Goal: Transaction & Acquisition: Purchase product/service

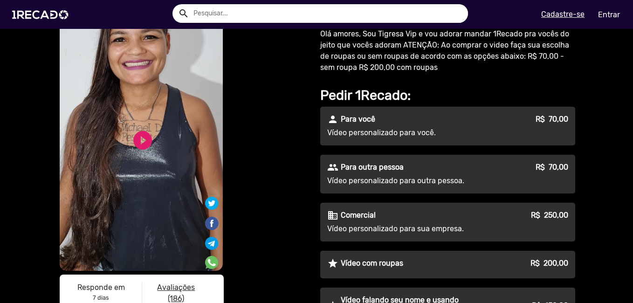
scroll to position [47, 0]
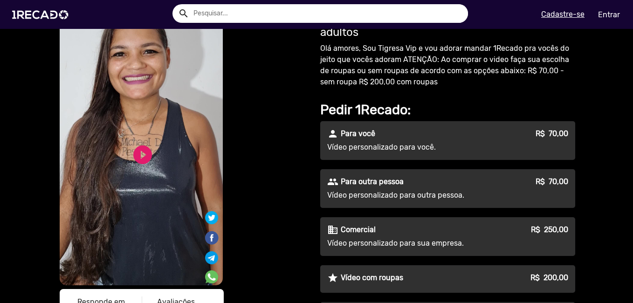
click at [414, 181] on div "people Para outra pessoa R$ 70,00" at bounding box center [447, 181] width 241 height 11
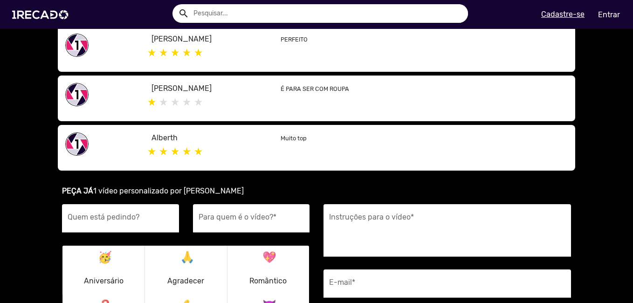
scroll to position [559, 0]
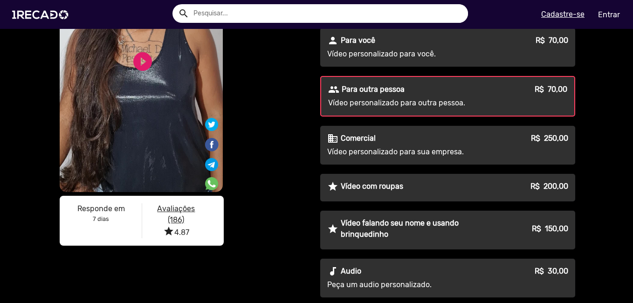
click at [381, 103] on p "Vídeo personalizado para outra pessoa." at bounding box center [411, 102] width 167 height 11
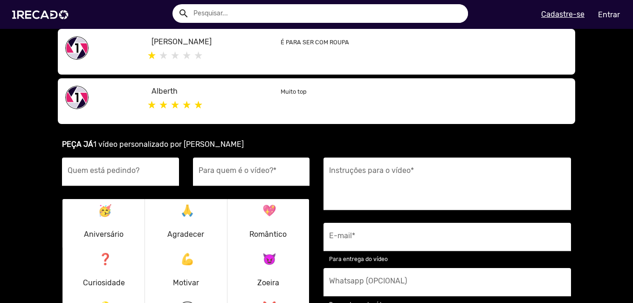
scroll to position [606, 0]
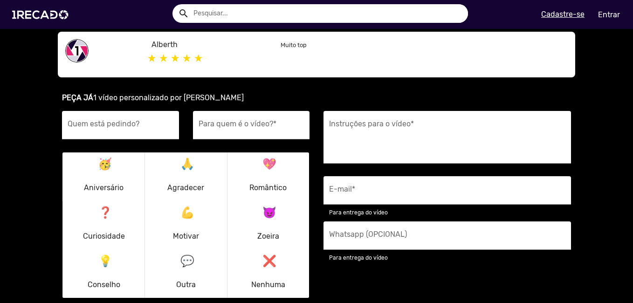
click at [121, 166] on div "🥳 Aniversário" at bounding box center [103, 176] width 51 height 45
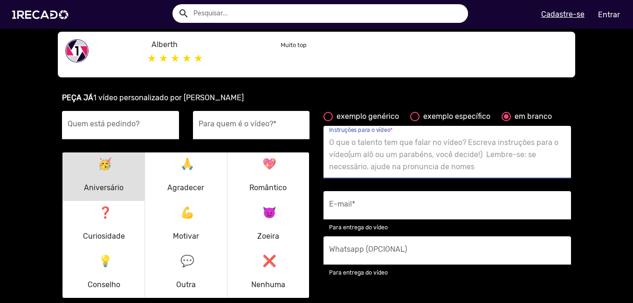
click at [409, 138] on textarea "Instruções para o vídeo *" at bounding box center [447, 155] width 236 height 38
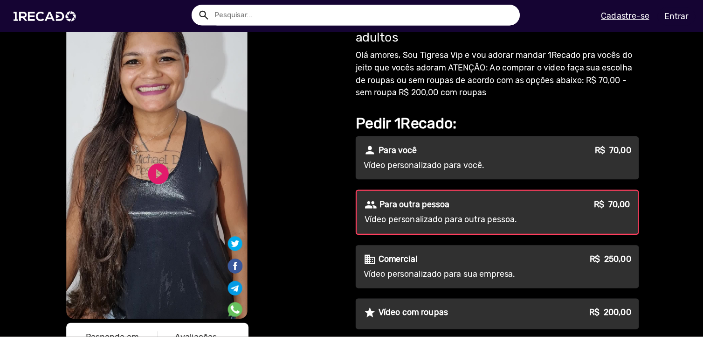
scroll to position [0, 0]
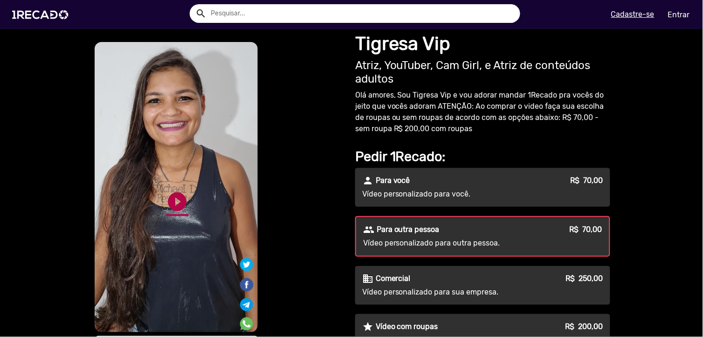
click at [172, 201] on link "play_circle_filled" at bounding box center [177, 201] width 22 height 22
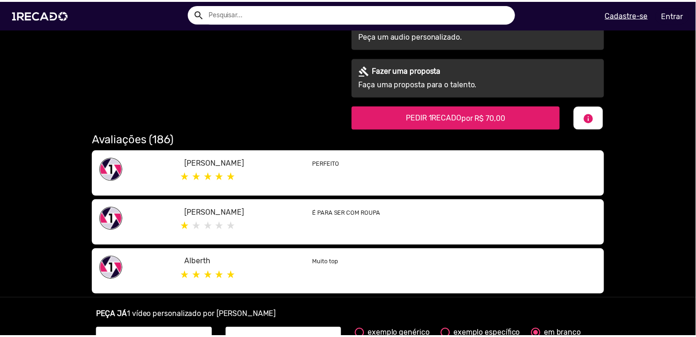
scroll to position [414, 0]
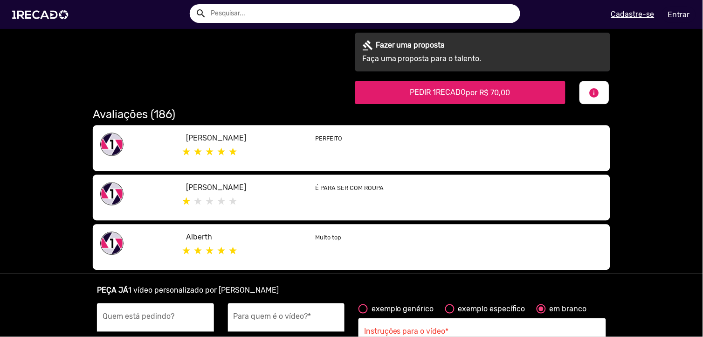
click at [157, 110] on h2 "Avaliações (186)" at bounding box center [351, 115] width 517 height 14
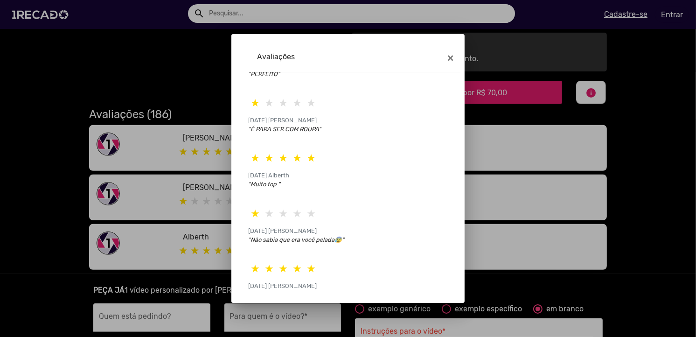
scroll to position [93, 0]
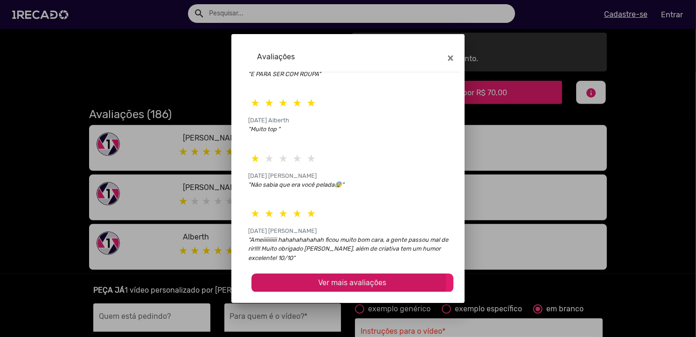
click at [318, 282] on span "Ver mais avaliações" at bounding box center [352, 282] width 68 height 9
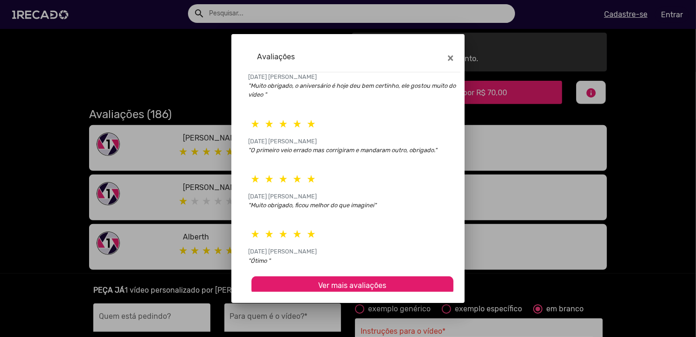
scroll to position [378, 0]
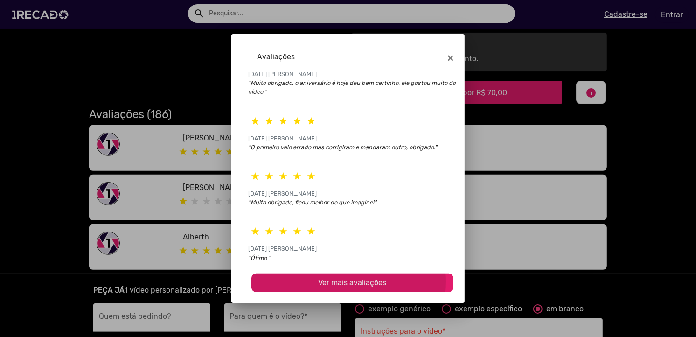
click at [334, 281] on span "Ver mais avaliações" at bounding box center [352, 282] width 68 height 9
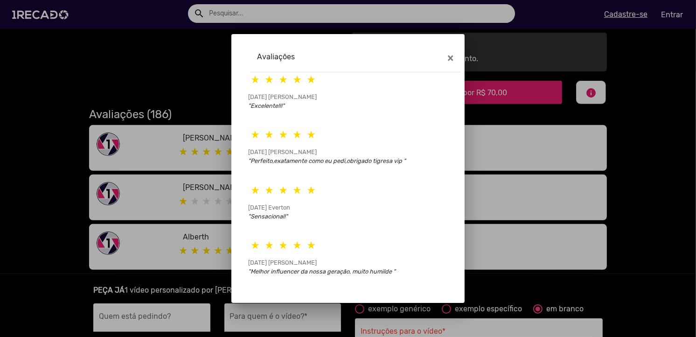
scroll to position [654, 0]
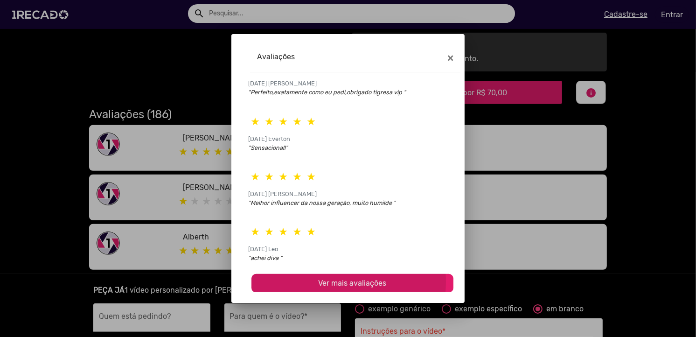
click at [318, 281] on span "Ver mais avaliações" at bounding box center [352, 282] width 68 height 9
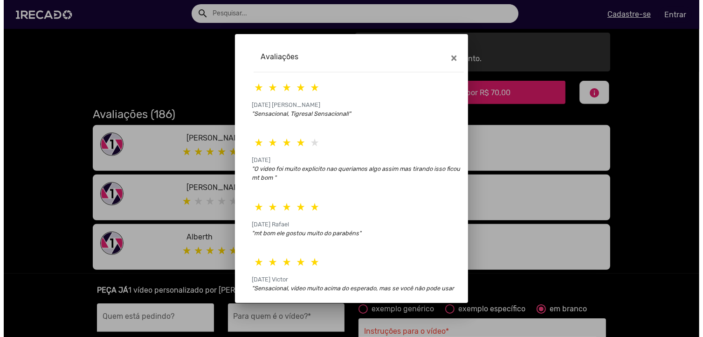
scroll to position [912, 0]
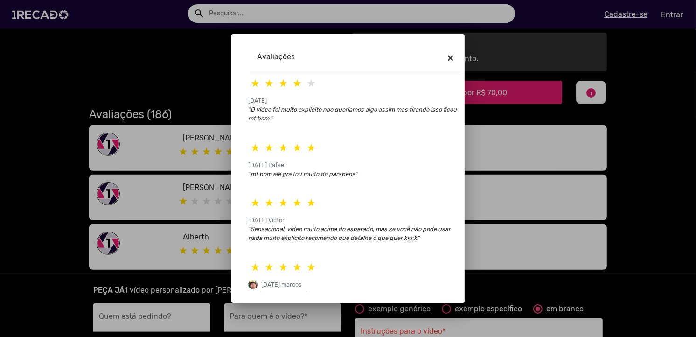
click at [445, 54] on button "×" at bounding box center [450, 58] width 21 height 26
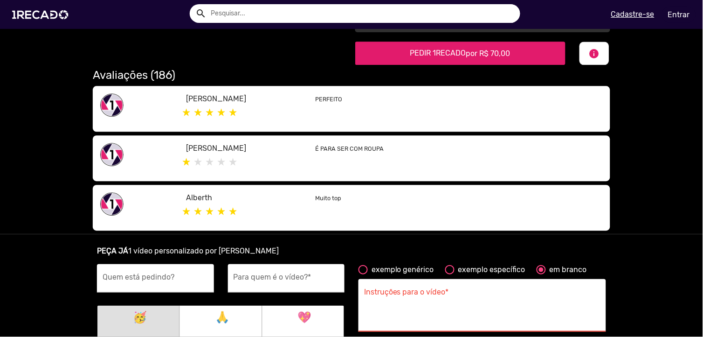
scroll to position [518, 0]
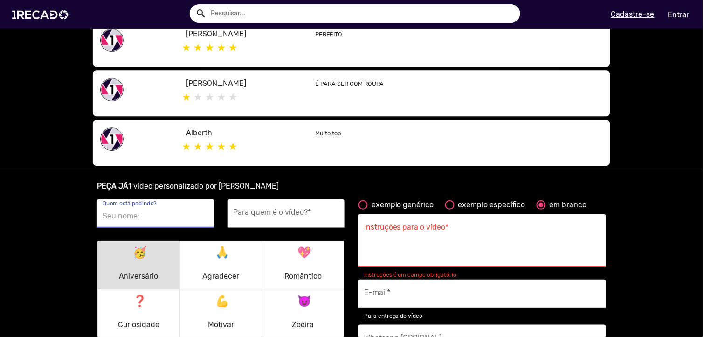
click at [150, 218] on input "Quem está pedindo?" at bounding box center [156, 216] width 106 height 12
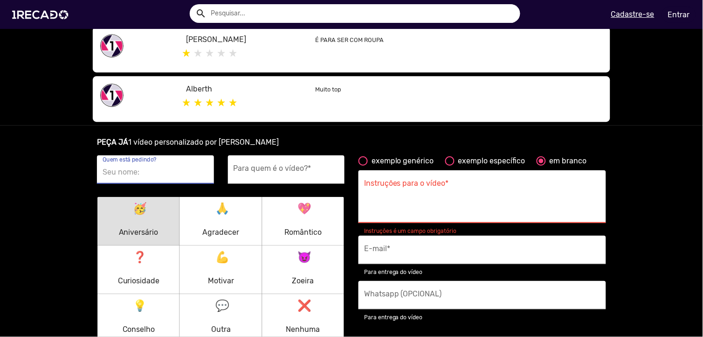
scroll to position [621, 0]
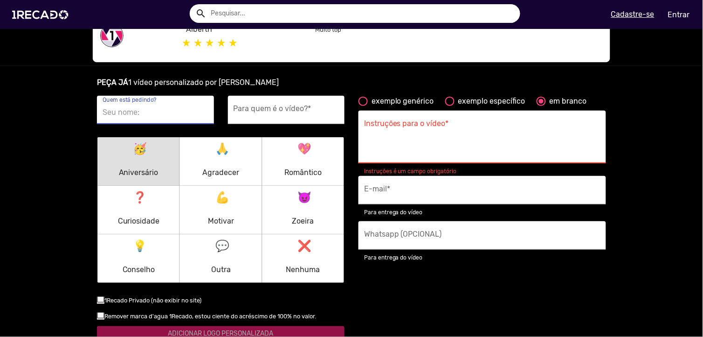
click at [451, 134] on textarea "Instruções para o vídeo *" at bounding box center [482, 139] width 236 height 38
click at [399, 103] on div "exemplo genérico" at bounding box center [401, 101] width 66 height 11
click at [363, 106] on input "exemplo genérico" at bounding box center [363, 106] width 0 height 0
radio input "true"
type textarea "[destinatário] é realmente um grande fã, então apenas receber um 'olá' geral e …"
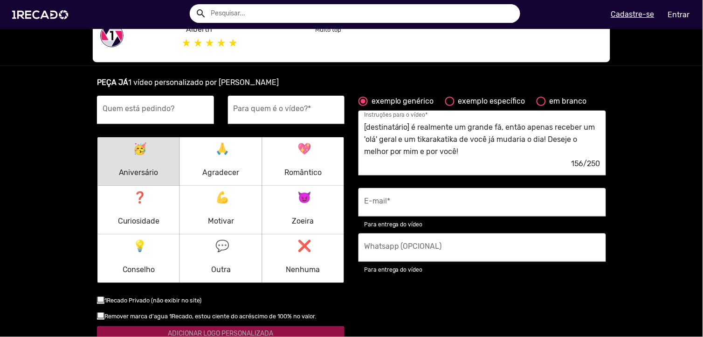
click at [471, 96] on div "exemplo específico" at bounding box center [490, 101] width 71 height 11
click at [450, 106] on input "exemplo específico" at bounding box center [449, 106] width 0 height 0
radio input "true"
type textarea "Deseje um feliz aniversário para o [destinatário] e conte uma história que você…"
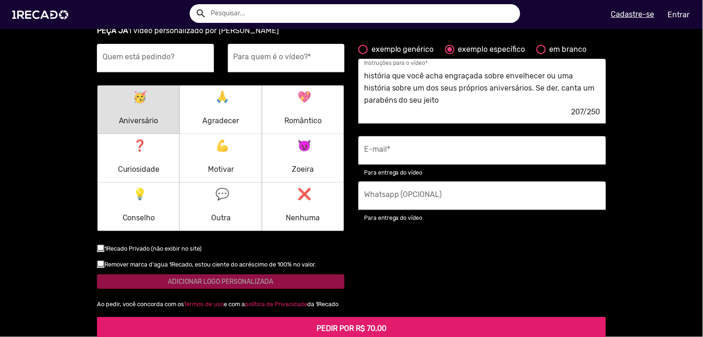
click at [565, 39] on div "PEÇA JÁ 1 vídeo personalizado por Tigresa Vip Quem está pedindo? Para quem é o …" at bounding box center [351, 182] width 509 height 315
click at [560, 45] on div "em branco" at bounding box center [566, 49] width 41 height 11
click at [541, 54] on input "em branco" at bounding box center [541, 54] width 0 height 0
radio input "true"
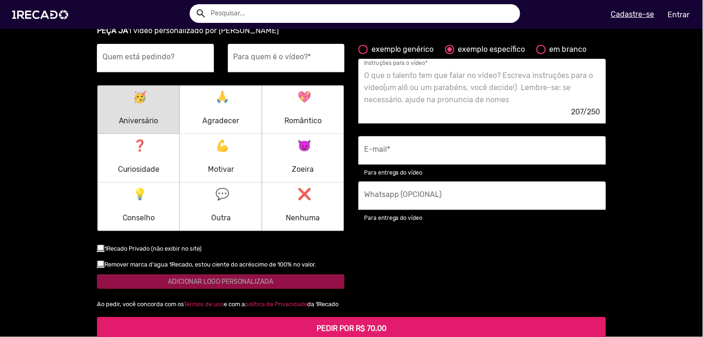
scroll to position [0, 0]
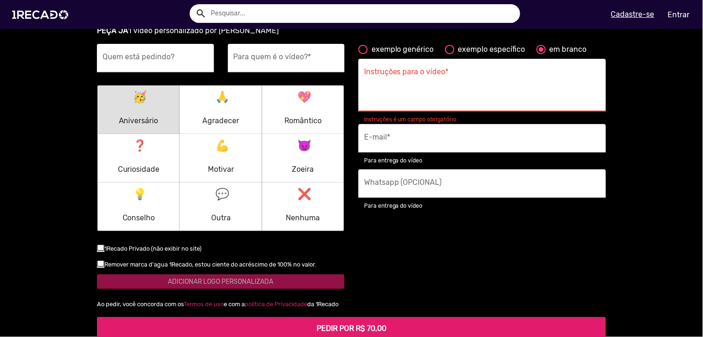
click at [460, 62] on div "Instruções para o vídeo *" at bounding box center [482, 85] width 236 height 53
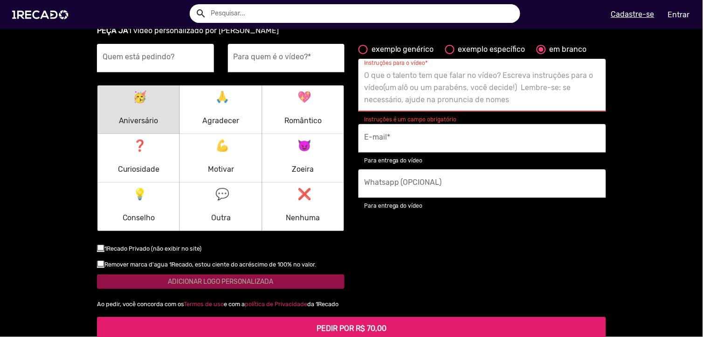
click at [447, 78] on textarea "Instruções para o vídeo *" at bounding box center [482, 88] width 236 height 38
click at [397, 100] on textarea "Instruções para o vídeo *" at bounding box center [482, 88] width 236 height 38
click at [388, 87] on textarea "Instruções para o vídeo *" at bounding box center [482, 88] width 236 height 38
paste textarea "Fala katson, meu fã número um, sei que você vê todos os meus vídeos e sempre tá…"
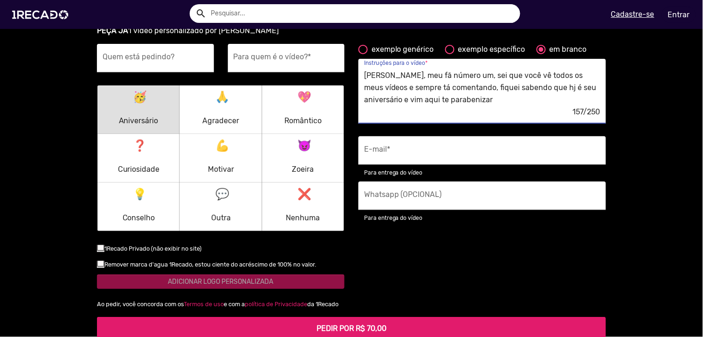
click at [379, 73] on textarea "Fala katson, meu fã número um, sei que você vê todos os meus vídeos e sempre tá…" at bounding box center [482, 88] width 236 height 38
type textarea "Fala Katson, meu fã número um, sei que você vê todos os meus vídeos e sempre tá…"
click at [614, 71] on ur-book-modal "PEÇA JÁ 1 vídeo personalizado por Tigresa Vip Quem está pedindo? Para quem é o …" at bounding box center [351, 182] width 703 height 337
click at [165, 245] on label "1Recado Privado (não exibir no site)" at bounding box center [149, 248] width 104 height 12
click at [101, 251] on input "checkbox" at bounding box center [100, 251] width 0 height 0
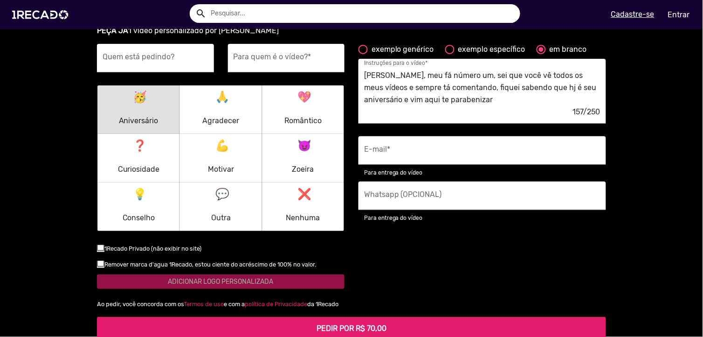
checkbox input "true"
click at [157, 262] on small "Remover marca d'agua 1Recado, estou ciente do acréscimo de 100% no valor." at bounding box center [210, 264] width 212 height 7
click at [101, 267] on input "checkbox" at bounding box center [100, 267] width 0 height 0
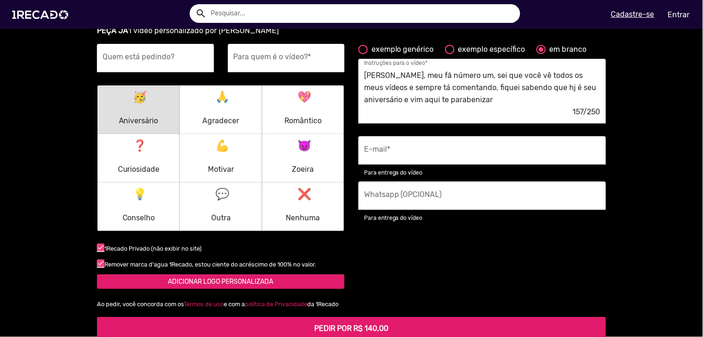
click at [157, 262] on small "Remover marca d'agua 1Recado, estou ciente do acréscimo de 100% no valor." at bounding box center [210, 264] width 212 height 7
click at [101, 267] on input "checkbox" at bounding box center [100, 267] width 0 height 0
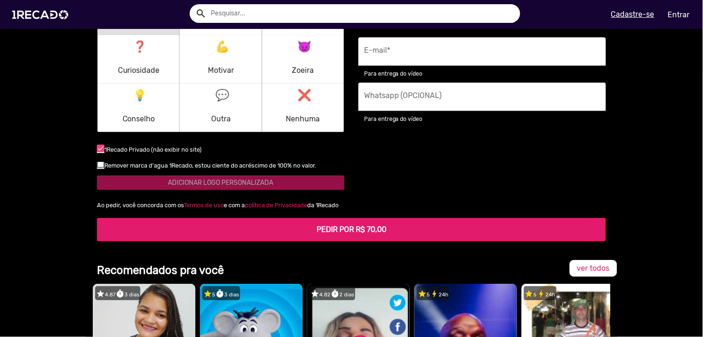
scroll to position [777, 0]
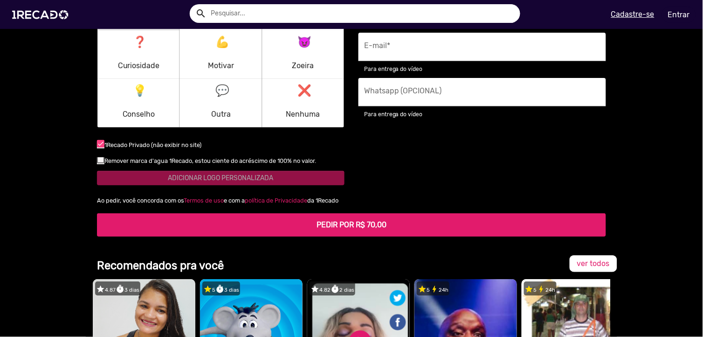
click at [236, 159] on small "Remover marca d'agua 1Recado, estou ciente do acréscimo de 100% no valor." at bounding box center [210, 160] width 212 height 7
click at [101, 163] on input "checkbox" at bounding box center [100, 163] width 0 height 0
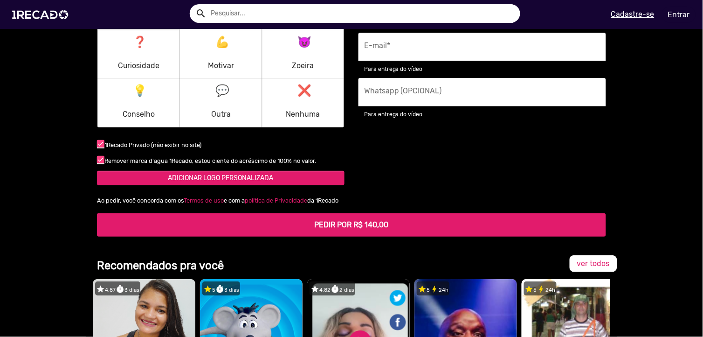
click at [236, 159] on small "Remover marca d'agua 1Recado, estou ciente do acréscimo de 100% no valor." at bounding box center [210, 160] width 212 height 7
click at [101, 163] on input "checkbox" at bounding box center [100, 163] width 0 height 0
checkbox input "false"
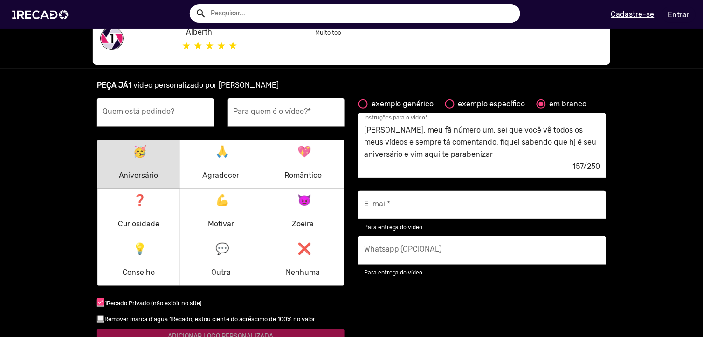
scroll to position [570, 0]
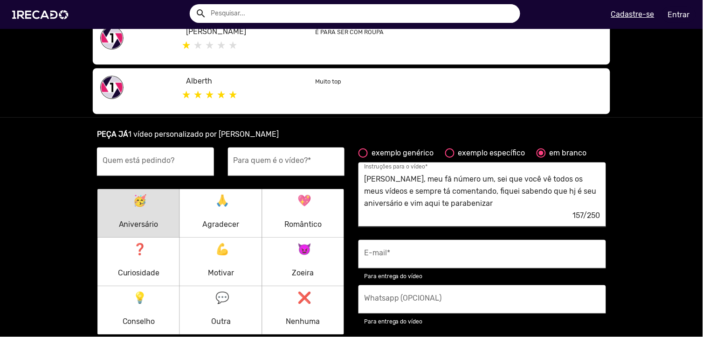
click at [399, 178] on textarea "Fala Katson, meu fã número um, sei que você vê todos os meus vídeos e sempre tá…" at bounding box center [482, 191] width 236 height 38
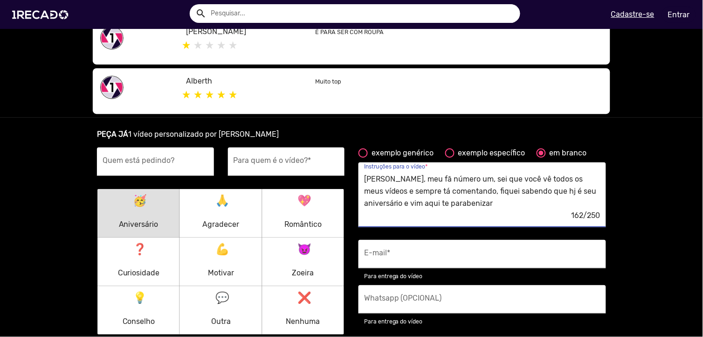
click at [490, 194] on textarea "Fala Katson Rios, meu fã número um, sei que você vê todos os meus vídeos e semp…" at bounding box center [482, 191] width 236 height 38
click at [494, 203] on textarea "Fala Katson Rios, meu fã número um, sei que você vê todos os meus vídeos e semp…" at bounding box center [482, 191] width 236 height 38
click at [492, 201] on textarea "Fala Katson Rios, meu fã número um, sei que você vê todos os meus vídeos e semp…" at bounding box center [482, 191] width 236 height 38
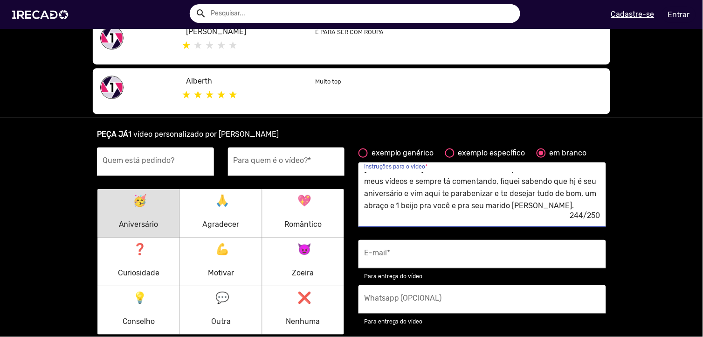
click at [429, 200] on textarea "Fala Katson Rios, meu fã número um, sei que você vê todos os meus vídeos e semp…" at bounding box center [482, 191] width 236 height 38
type textarea "Fala Katson Rios, meu fã número um, sei que você vê todos os meus vídeos e semp…"
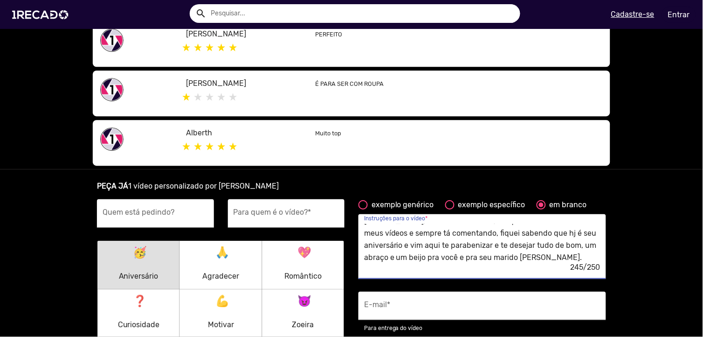
scroll to position [12, 0]
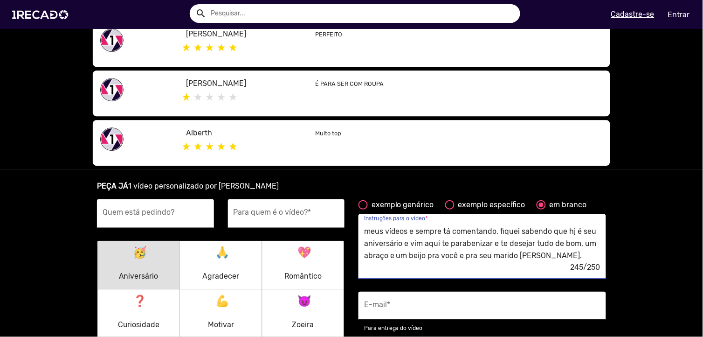
click at [392, 298] on div "E-mail *" at bounding box center [482, 305] width 236 height 28
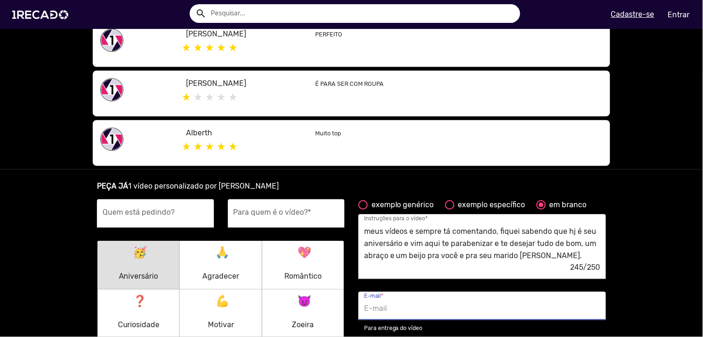
click at [393, 303] on div "E-mail *" at bounding box center [482, 305] width 236 height 28
click at [390, 303] on input "E-mail *" at bounding box center [482, 308] width 236 height 12
type input ","
type input "mucuripraia@hotmail.com"
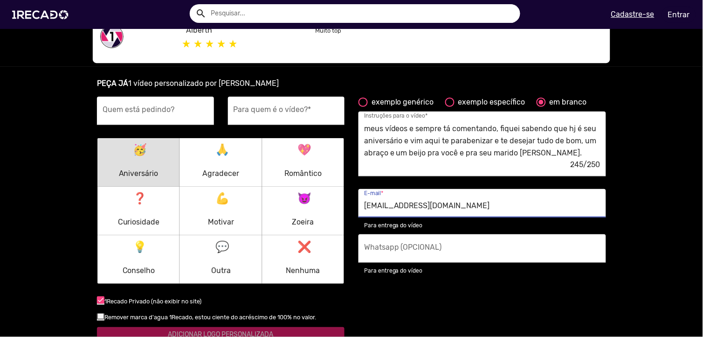
scroll to position [621, 0]
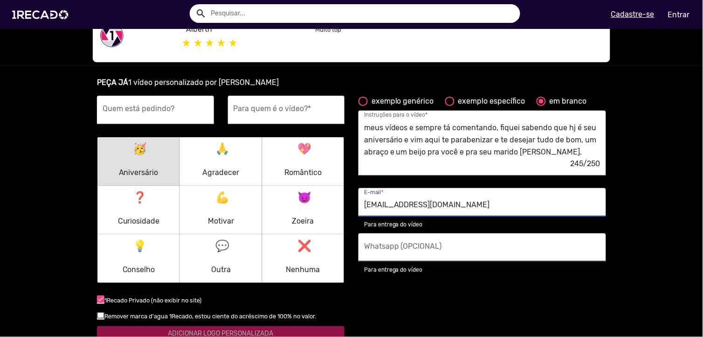
click at [384, 252] on input "Whatsapp (OPCIONAL)" at bounding box center [482, 250] width 236 height 12
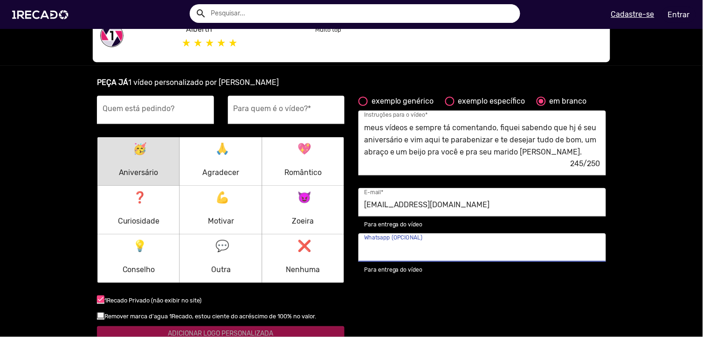
type input "(31)99475-4186"
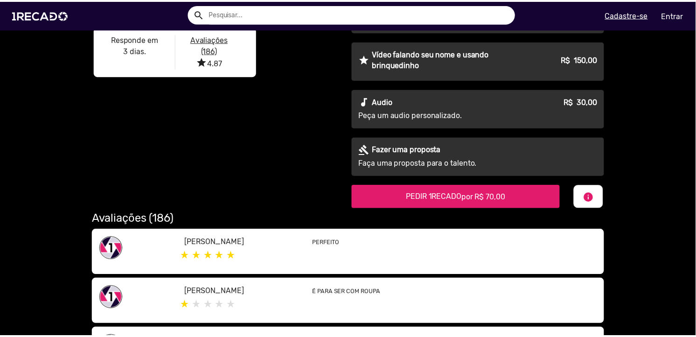
scroll to position [310, 0]
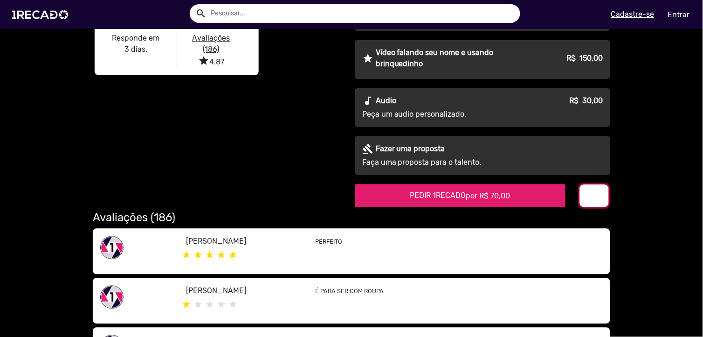
click at [589, 194] on mat-icon "info" at bounding box center [594, 196] width 11 height 11
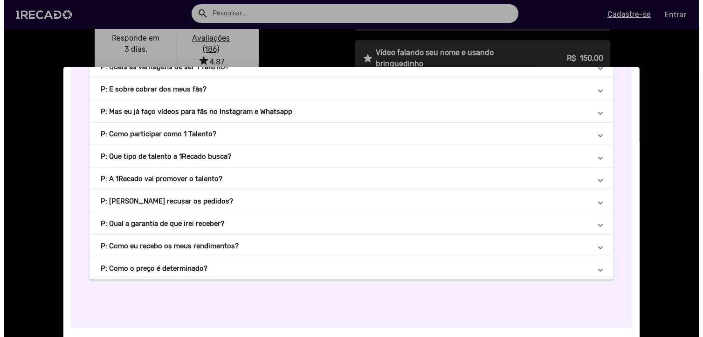
scroll to position [466, 0]
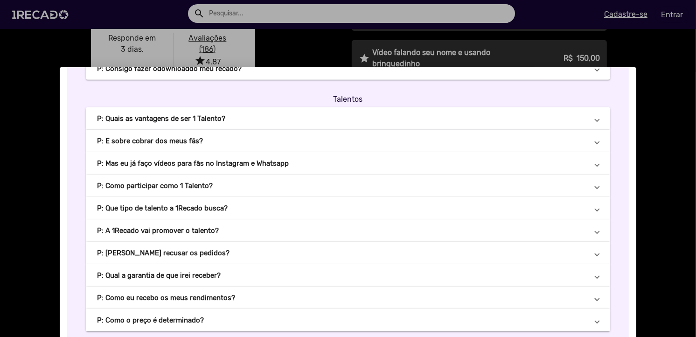
click at [633, 192] on div at bounding box center [348, 168] width 696 height 337
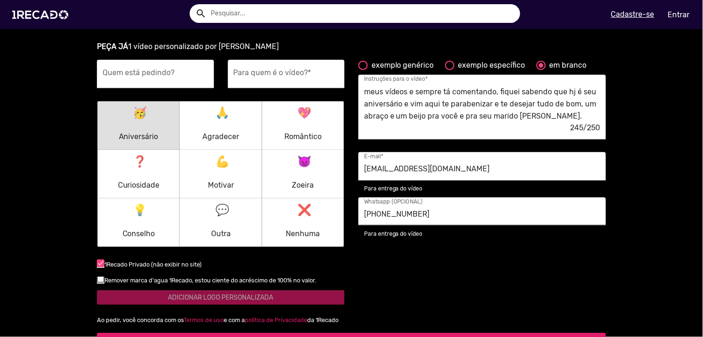
scroll to position [777, 0]
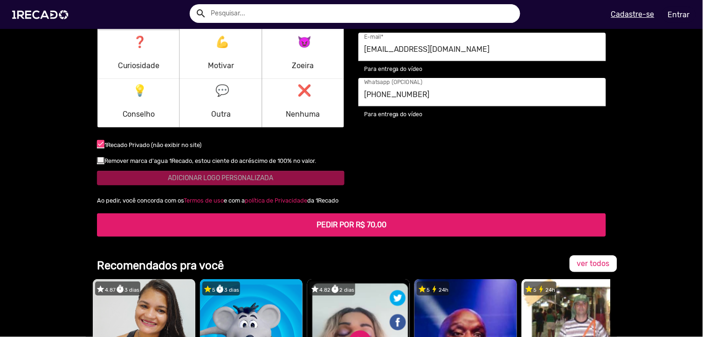
click at [471, 220] on h5 "PEDIR POR R$ 70,00" at bounding box center [351, 224] width 494 height 9
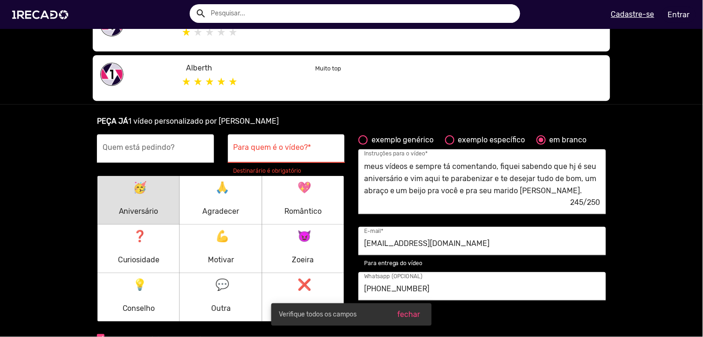
scroll to position [570, 0]
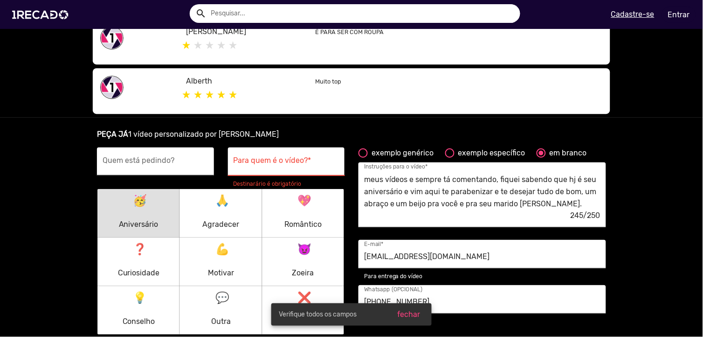
click at [184, 156] on div "Quem está pedindo?" at bounding box center [156, 161] width 106 height 28
click at [263, 164] on input "Para quem é o vídeo? *" at bounding box center [287, 164] width 106 height 12
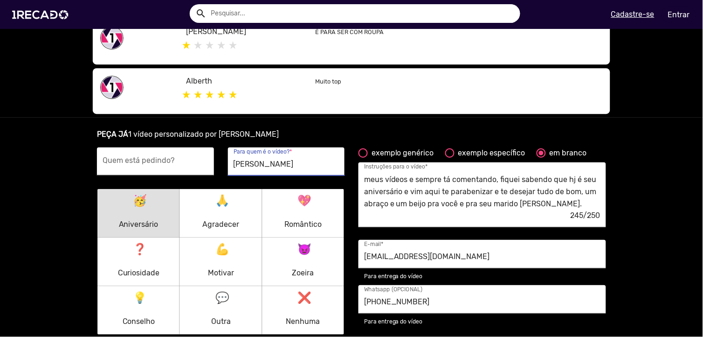
type input "Katson Rios"
click at [155, 165] on input "Quem está pedindo?" at bounding box center [156, 164] width 106 height 12
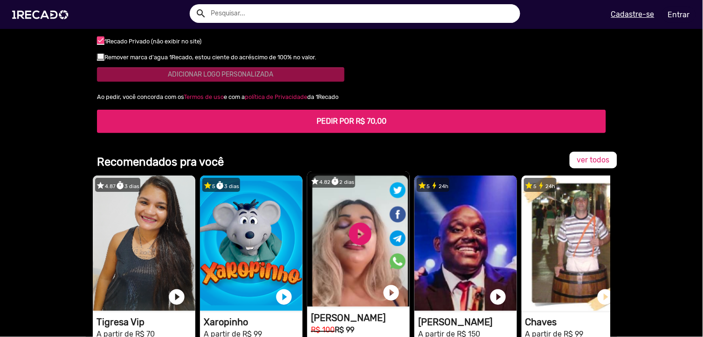
type input "Ewerton"
click at [351, 258] on video "1RECADO vídeos dedicados para fãs e empresas" at bounding box center [358, 238] width 103 height 135
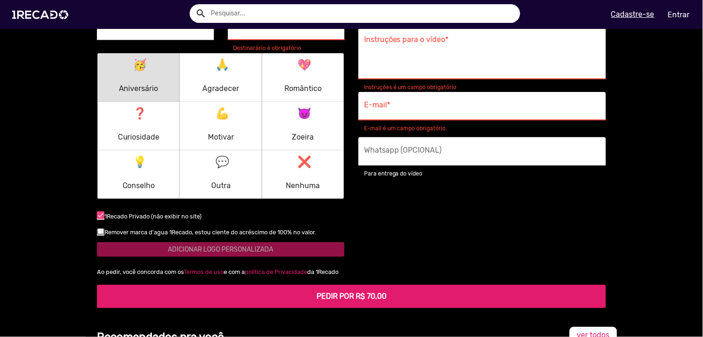
scroll to position [614, 0]
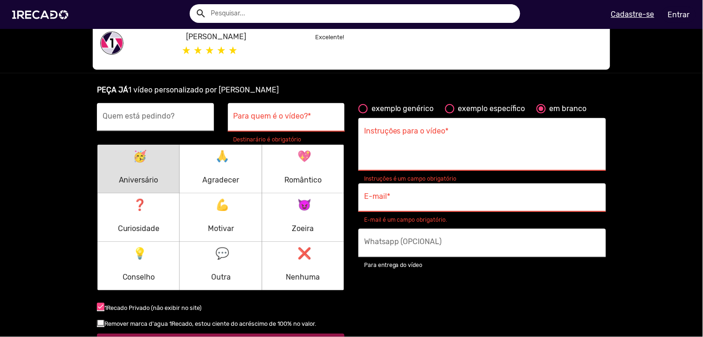
click at [175, 104] on div "Quem está pedindo?" at bounding box center [156, 117] width 106 height 28
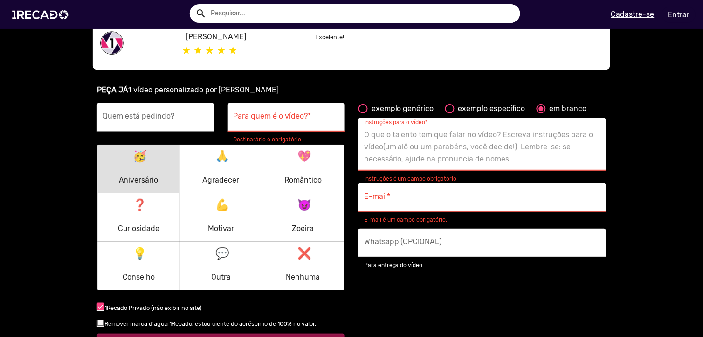
click at [408, 148] on textarea "Instruções para o vídeo *" at bounding box center [482, 147] width 236 height 38
click at [399, 133] on textarea "Instruções para o vídeo *" at bounding box center [482, 147] width 236 height 38
click at [455, 151] on textarea "Instruções para o vídeo *" at bounding box center [482, 147] width 236 height 38
paste textarea "Fala katson, meu fã número um, sei que você vê todos os meus vídeos e sempre tá…"
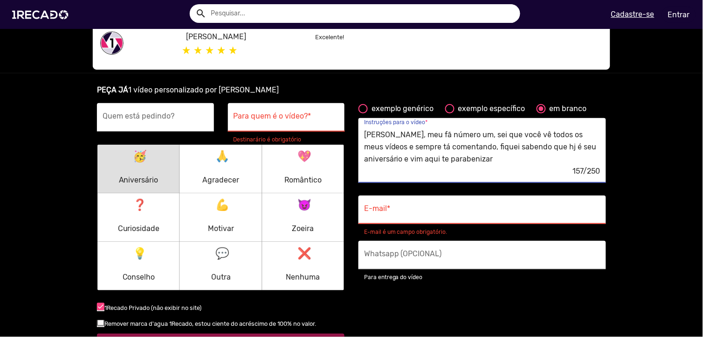
click at [516, 160] on textarea "Fala katson, meu fã número um, sei que você vê todos os meus vídeos e sempre tá…" at bounding box center [482, 147] width 236 height 38
click at [377, 131] on textarea "Fala katson, meu fã número um, sei que você vê todos os meus vídeos e sempre tá…" at bounding box center [482, 147] width 236 height 38
click at [581, 158] on textarea "Fala Katson Rios, meu fã número um, sei que você vê todos os meus vídeos e semp…" at bounding box center [482, 147] width 236 height 38
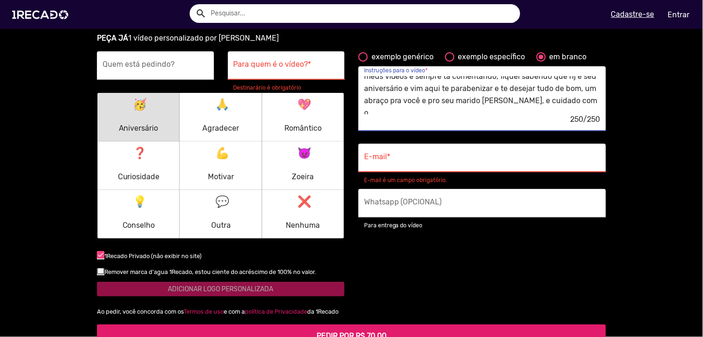
scroll to position [24, 0]
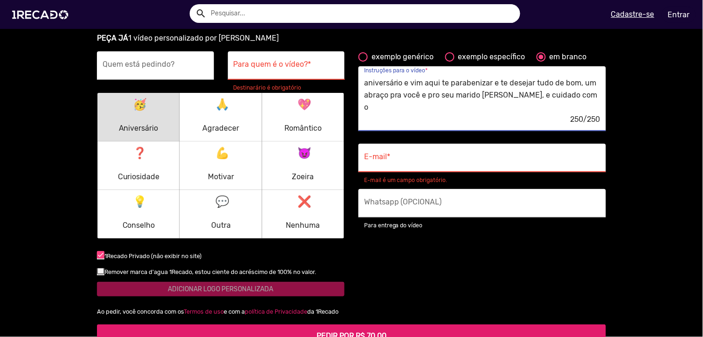
drag, startPoint x: 502, startPoint y: 81, endPoint x: 374, endPoint y: 92, distance: 128.7
click at [374, 92] on textarea "Fala Katson Rios, meu fã número um, sei que você vê todos os meus vídeos e semp…" at bounding box center [482, 95] width 236 height 38
click at [516, 109] on textarea "Fala Katson Rios, meu fã número um, sei que você vê todos os meus vídeos e semp…" at bounding box center [482, 95] width 236 height 38
type textarea "[PERSON_NAME], meu fã número um, sei que você vê todos os meus vídeos e sempre …"
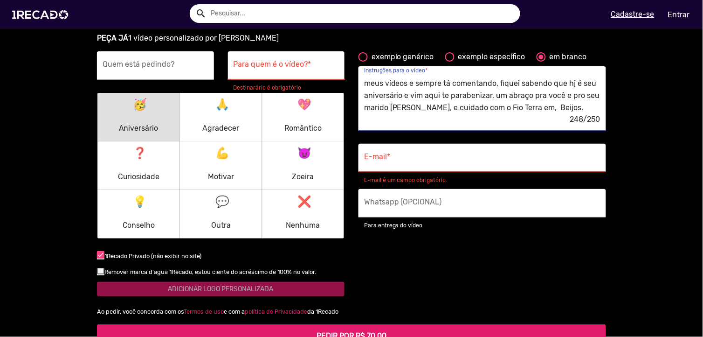
click at [476, 155] on input "E-mail *" at bounding box center [482, 160] width 236 height 12
type input "mucuripraia@hotmail.com"
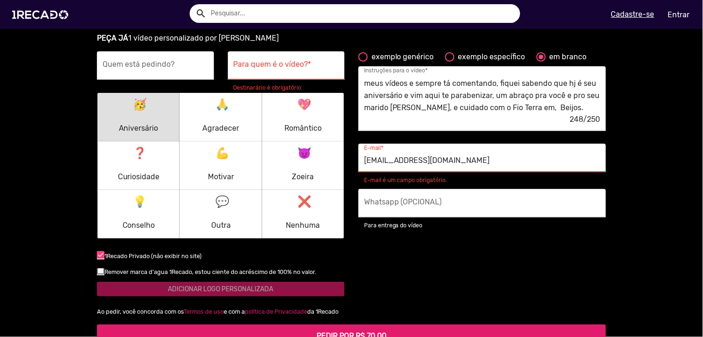
type input "(31)99475-4186"
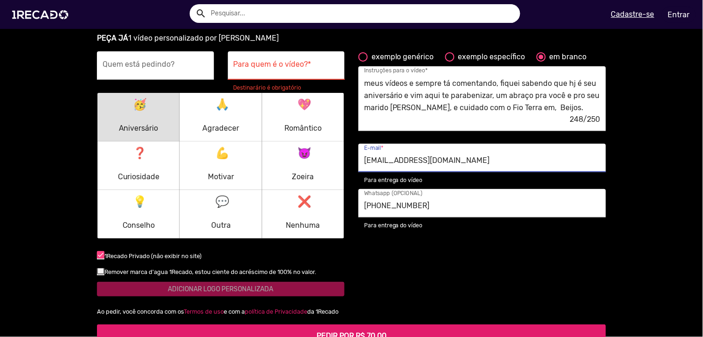
click at [259, 67] on input "Para quem é o vídeo? *" at bounding box center [287, 68] width 106 height 12
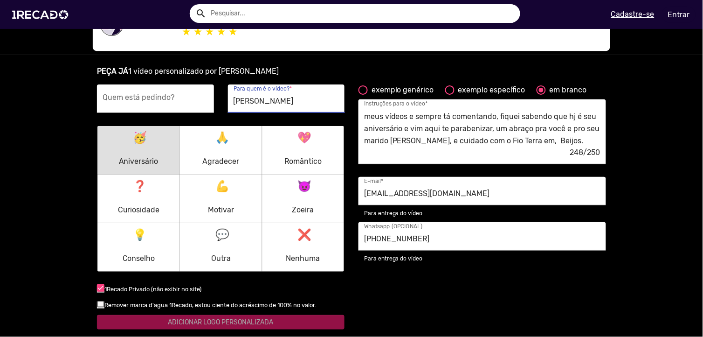
scroll to position [614, 0]
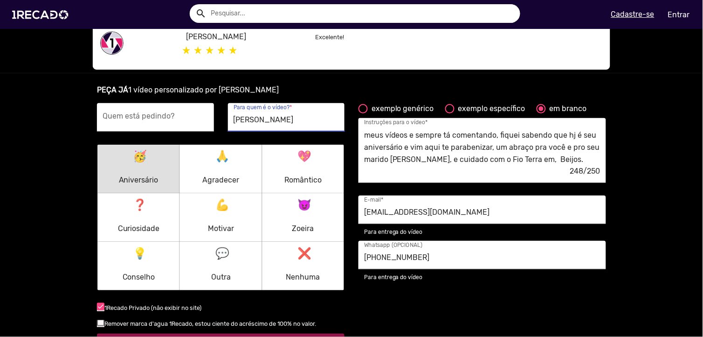
type input "Katson Rios"
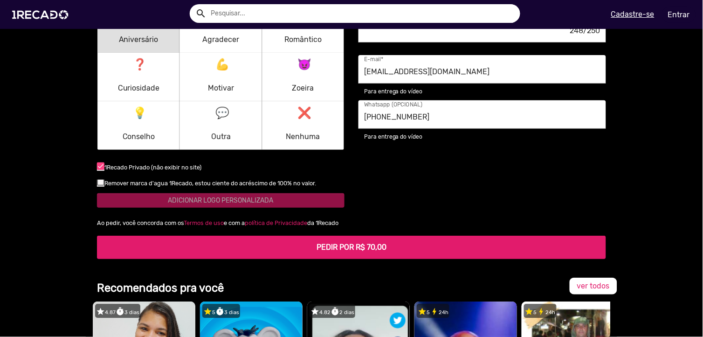
scroll to position [770, 0]
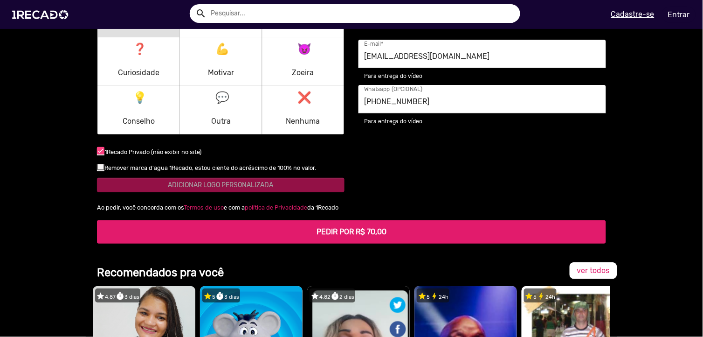
click at [378, 231] on b "PEDIR POR R$ 70,00" at bounding box center [352, 231] width 70 height 9
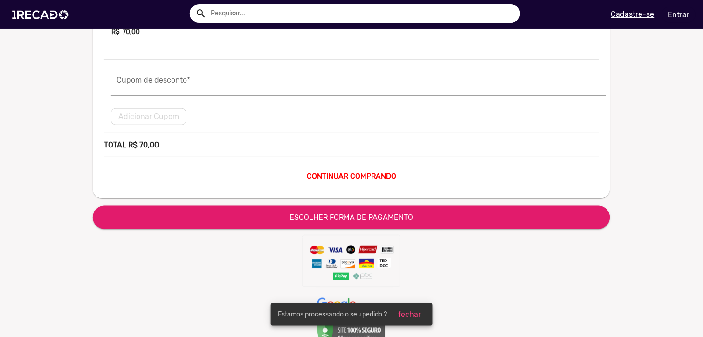
scroll to position [103, 0]
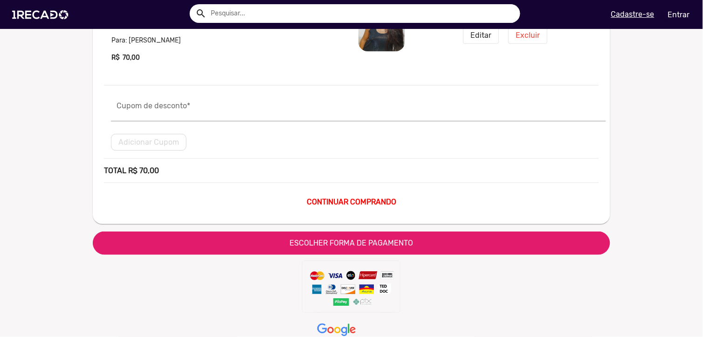
click at [338, 241] on span "ESCOLHER FORMA DE PAGAMENTO" at bounding box center [352, 242] width 124 height 9
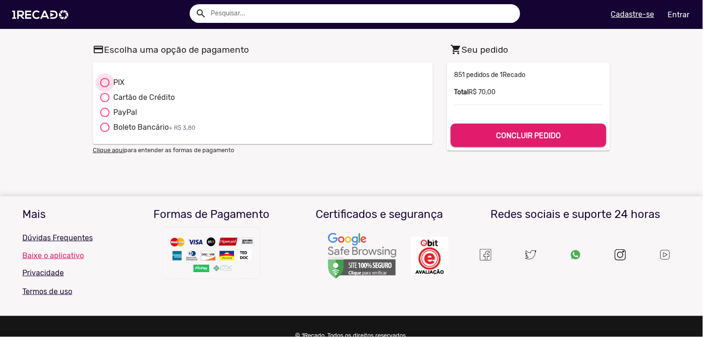
click at [111, 80] on div "PIX" at bounding box center [117, 82] width 15 height 11
click at [105, 87] on input "PIX" at bounding box center [104, 87] width 0 height 0
radio input "true"
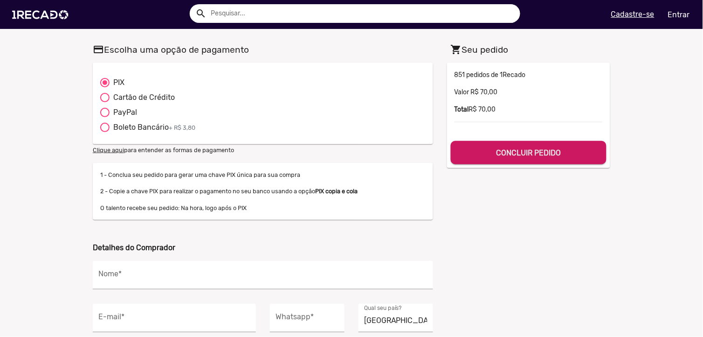
click at [505, 152] on b "CONCLUIR PEDIDO" at bounding box center [528, 152] width 65 height 9
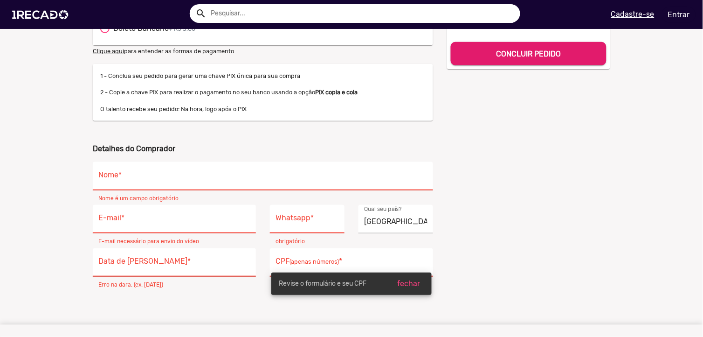
scroll to position [103, 0]
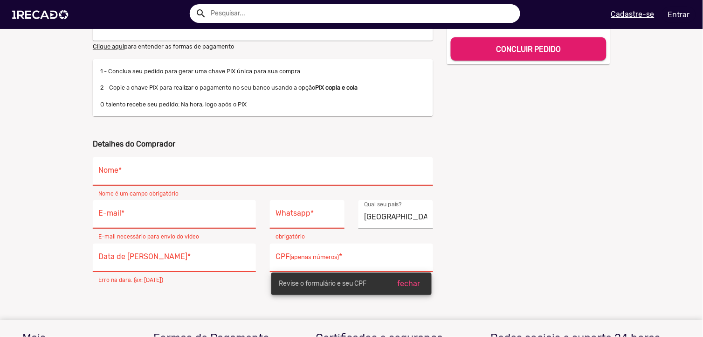
click at [148, 170] on input "Nome *" at bounding box center [262, 174] width 329 height 12
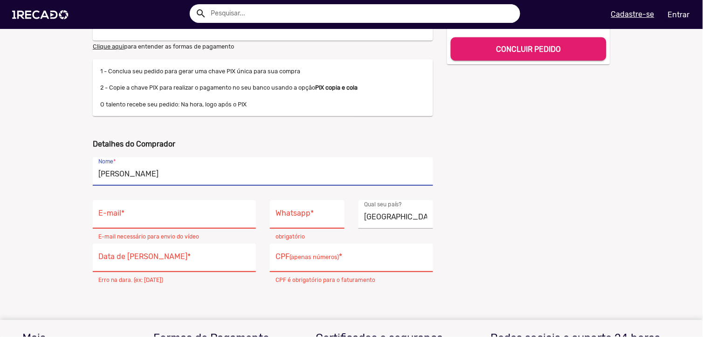
type input "Ewertoin Alves Oliveira"
type input "mucuripraia@hotmail.com"
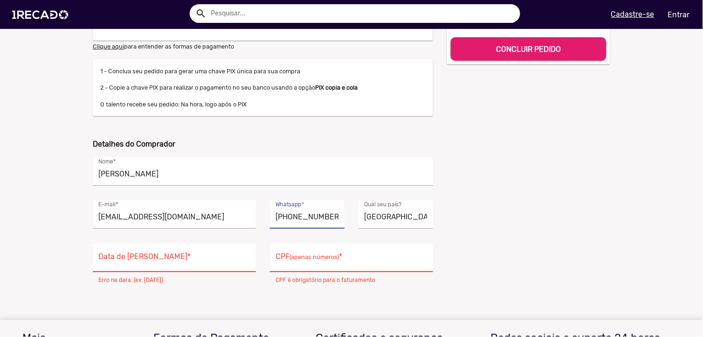
type input "(31)99475-4186"
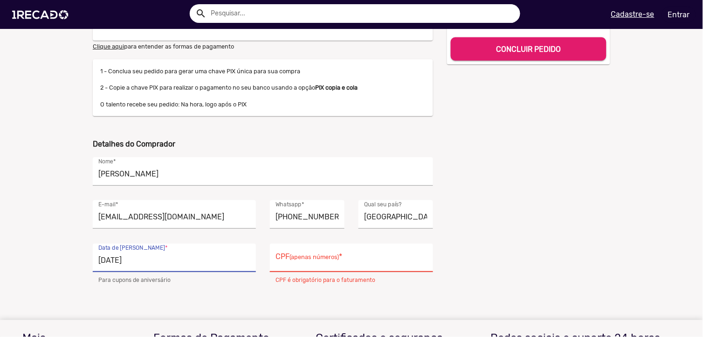
type input "17/05/2001"
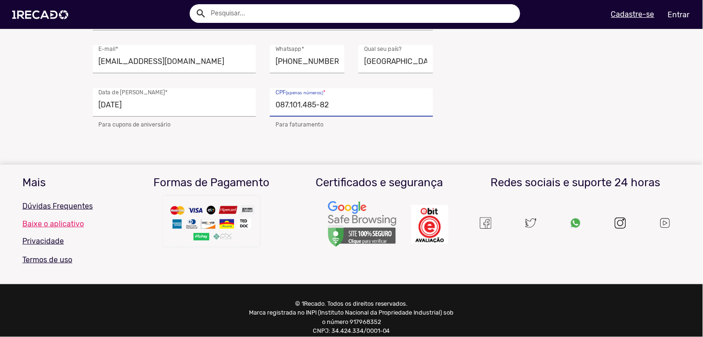
scroll to position [52, 0]
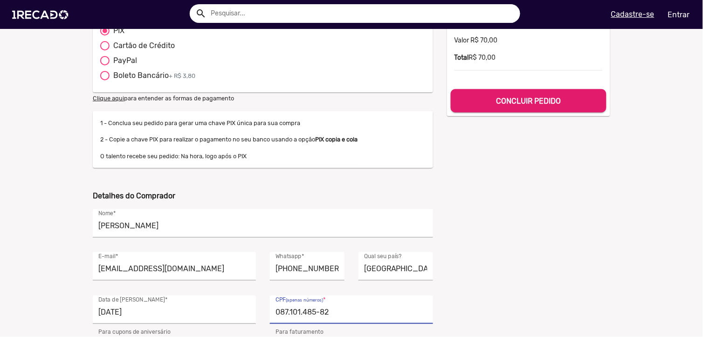
type input "087.101.485-82"
click at [495, 176] on div "shopping_cart Seu pedido 7000 851 pedidos de 1Recado Valor R$ 70,00 Total R$ 70…" at bounding box center [528, 163] width 177 height 350
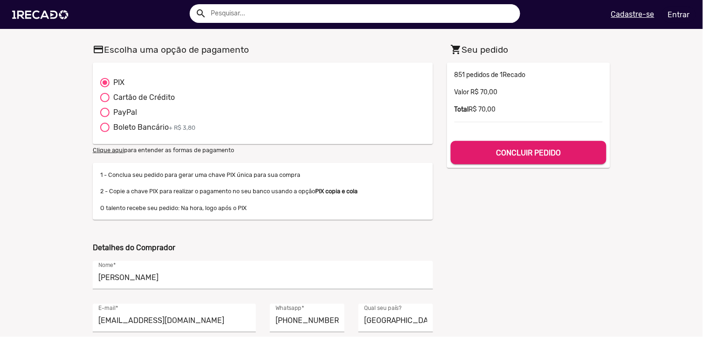
click at [501, 154] on b "CONCLUIR PEDIDO" at bounding box center [528, 152] width 65 height 9
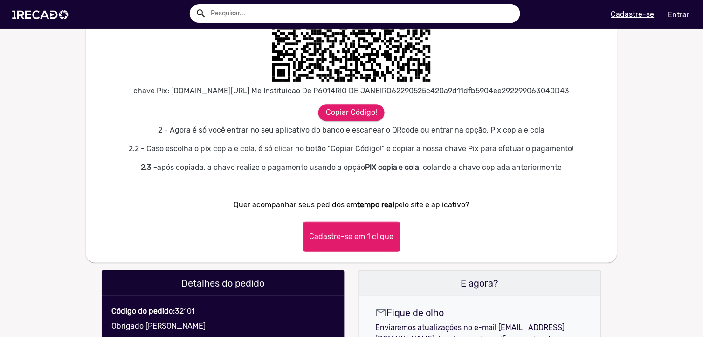
scroll to position [466, 0]
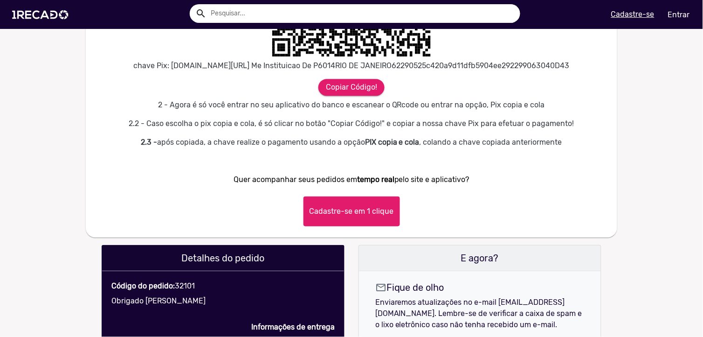
click at [381, 226] on button "Cadastre-se em 1 clique" at bounding box center [351, 211] width 96 height 30
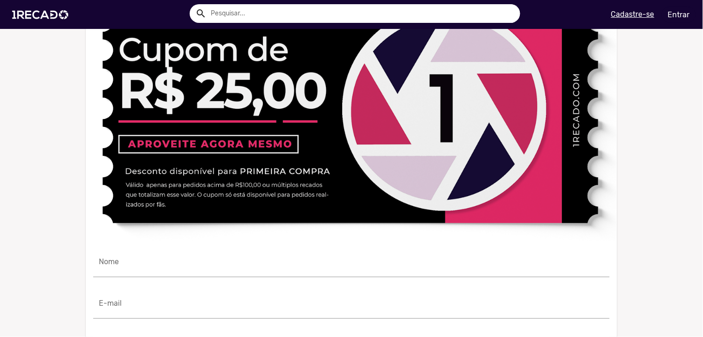
scroll to position [725, 0]
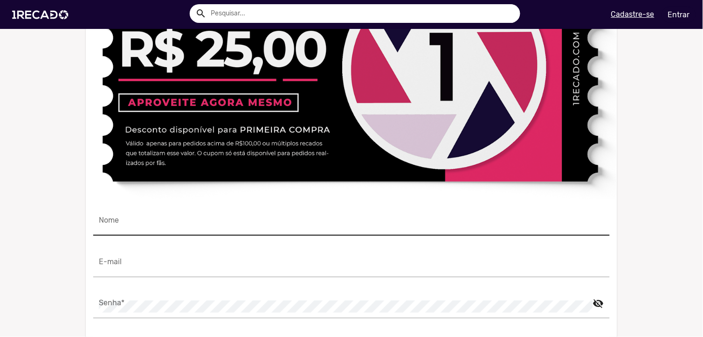
drag, startPoint x: 283, startPoint y: 241, endPoint x: 280, endPoint y: 251, distance: 10.8
click at [283, 230] on input "Nome" at bounding box center [351, 224] width 505 height 12
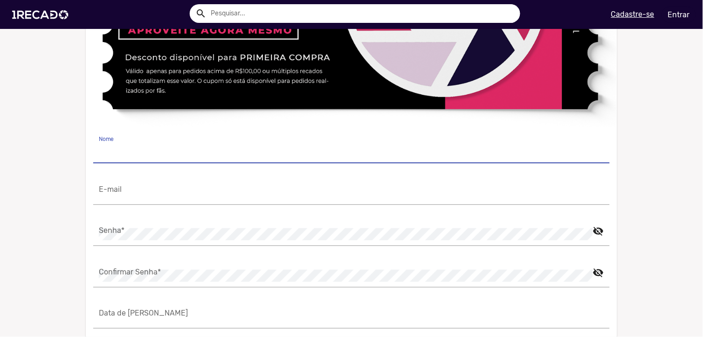
scroll to position [828, 0]
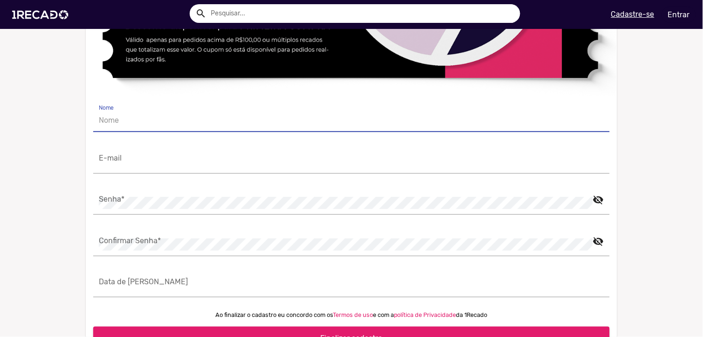
type input "[PERSON_NAME]"
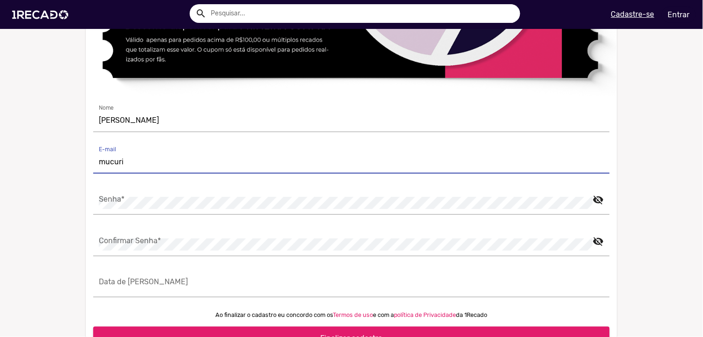
type input "mucuripraia@hotmail.com"
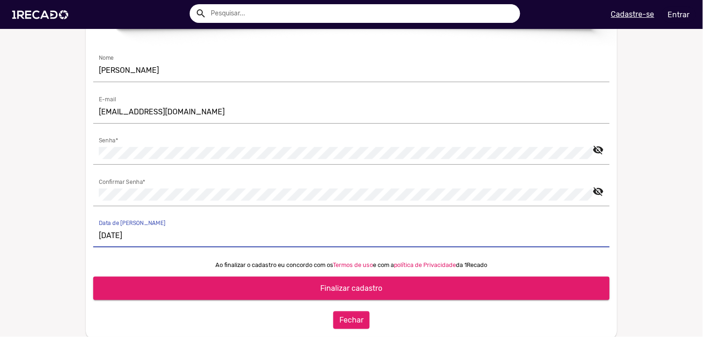
scroll to position [984, 0]
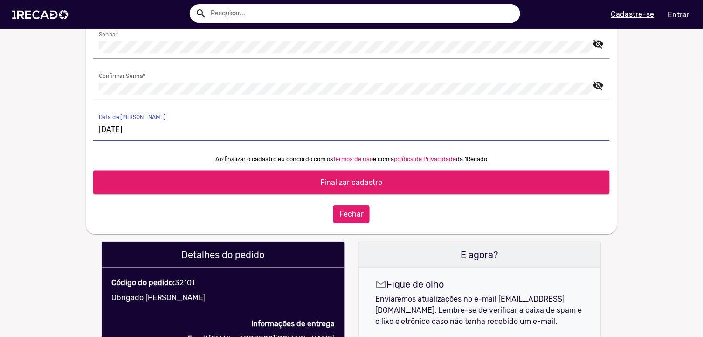
type input "17/05/2001"
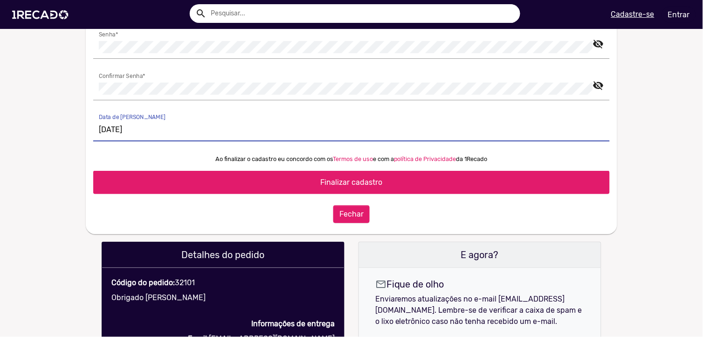
click at [348, 186] on span "Finalizar cadastro" at bounding box center [352, 182] width 62 height 9
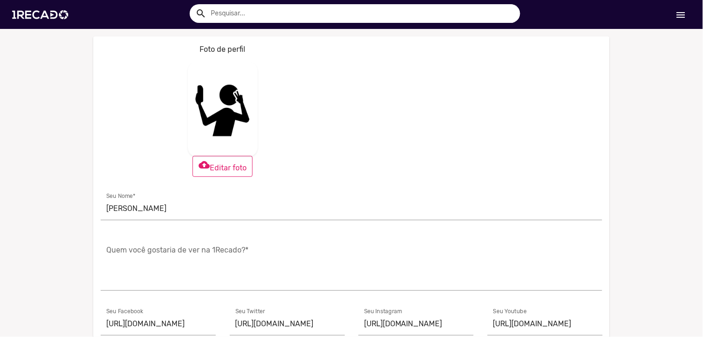
click at [633, 16] on mat-icon "menu" at bounding box center [680, 14] width 11 height 11
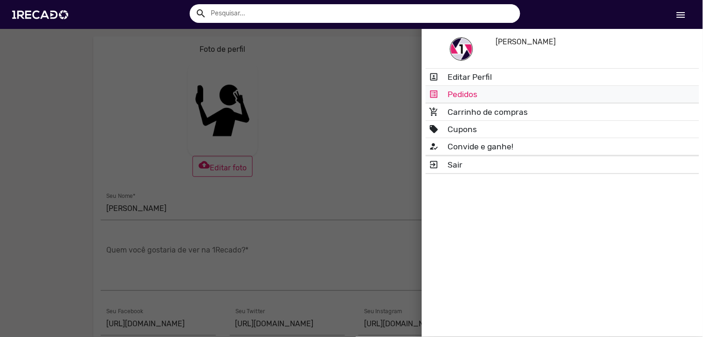
click at [477, 93] on link "list_alt Pedidos" at bounding box center [563, 94] width 274 height 17
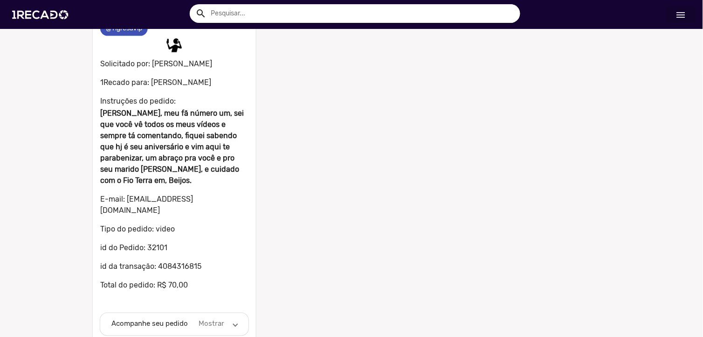
scroll to position [75, 0]
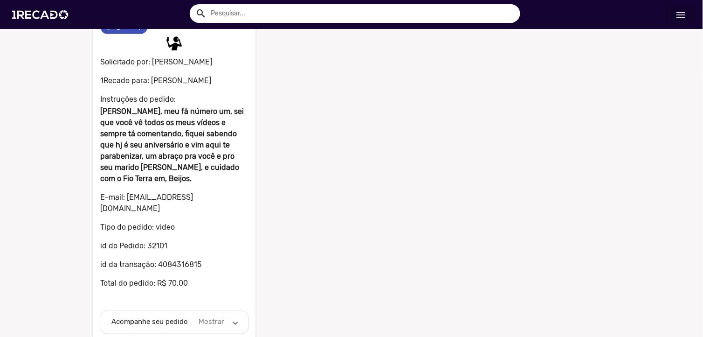
click at [225, 303] on span "Acompanhe seu pedido Mostrar" at bounding box center [172, 322] width 122 height 11
click at [227, 303] on span "Acompanhe seu pedido Esconder" at bounding box center [172, 325] width 122 height 11
click at [225, 303] on span "Acompanhe seu pedido Mostrar" at bounding box center [172, 322] width 122 height 11
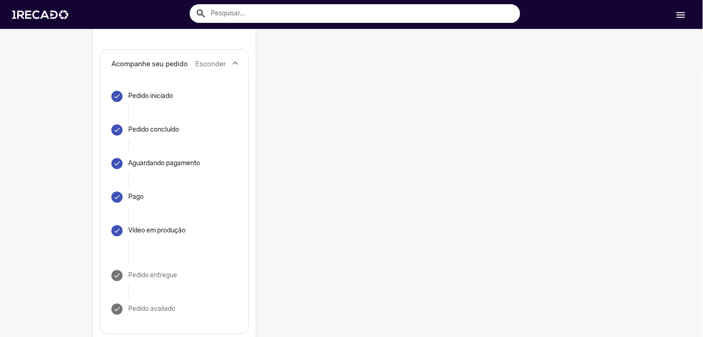
scroll to position [336, 0]
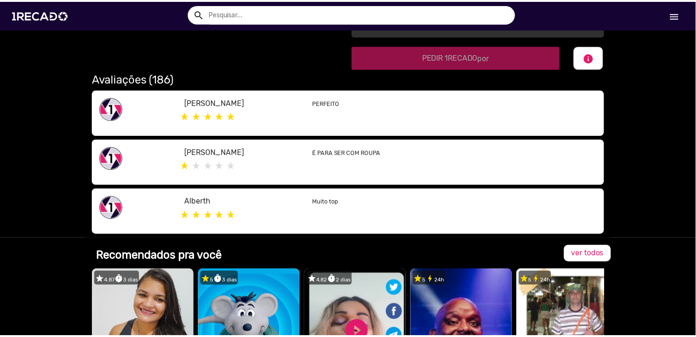
scroll to position [466, 0]
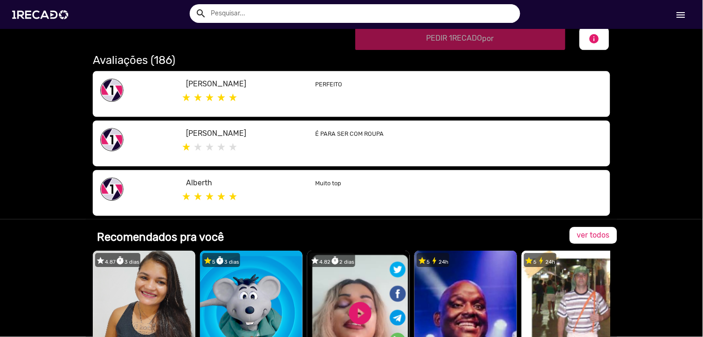
click at [146, 61] on h2 "Avaliações (186)" at bounding box center [351, 61] width 517 height 14
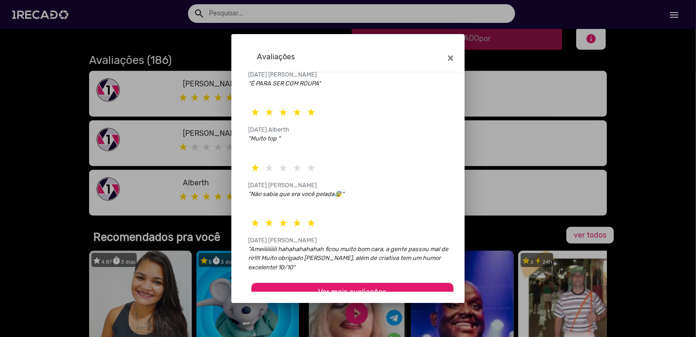
scroll to position [93, 0]
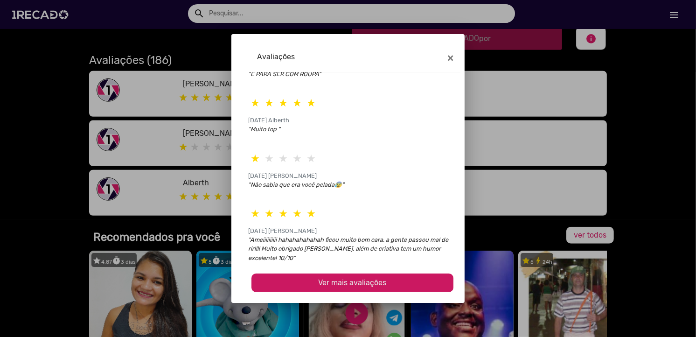
click at [374, 280] on span "Ver mais avaliações" at bounding box center [352, 282] width 68 height 9
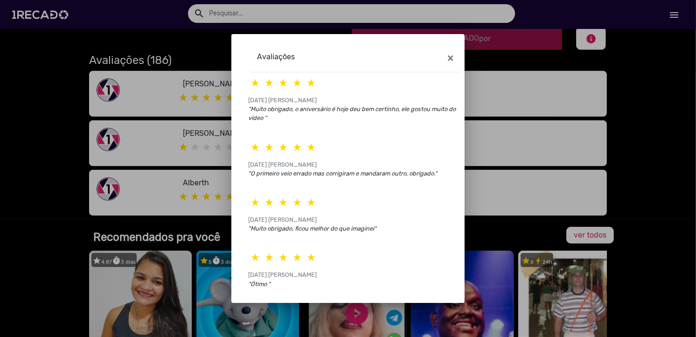
scroll to position [378, 0]
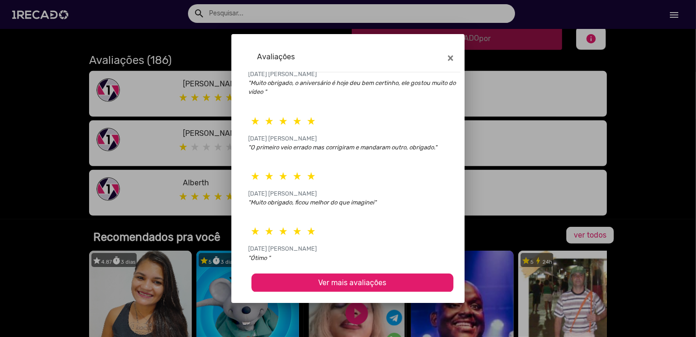
click at [350, 278] on span "Ver mais avaliações" at bounding box center [352, 282] width 68 height 9
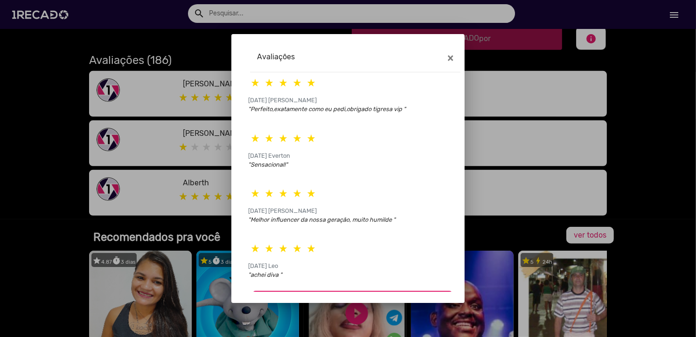
scroll to position [654, 0]
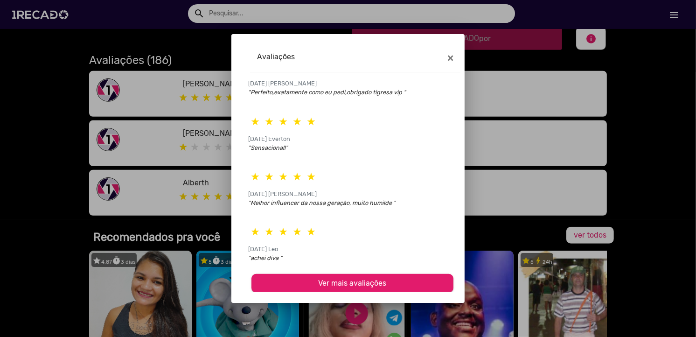
click at [337, 269] on div "24/12/2023 Leo "achei diva "" at bounding box center [352, 245] width 202 height 55
click at [334, 278] on span "Ver mais avaliações" at bounding box center [352, 282] width 68 height 9
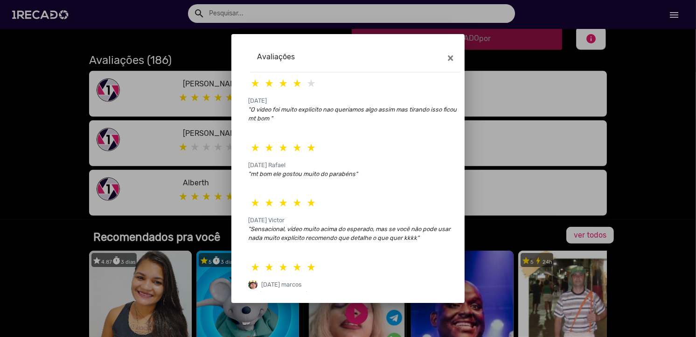
scroll to position [948, 0]
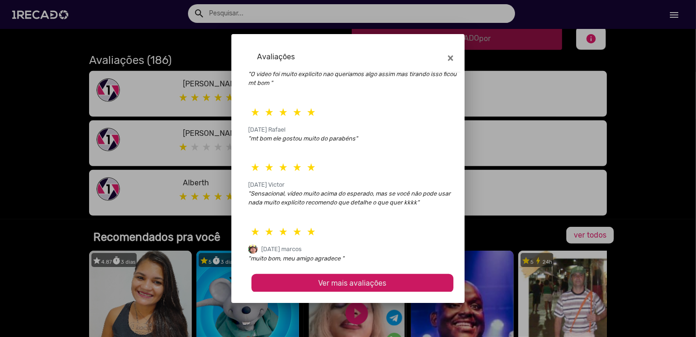
click at [351, 274] on button "Ver mais avaliações" at bounding box center [352, 283] width 202 height 19
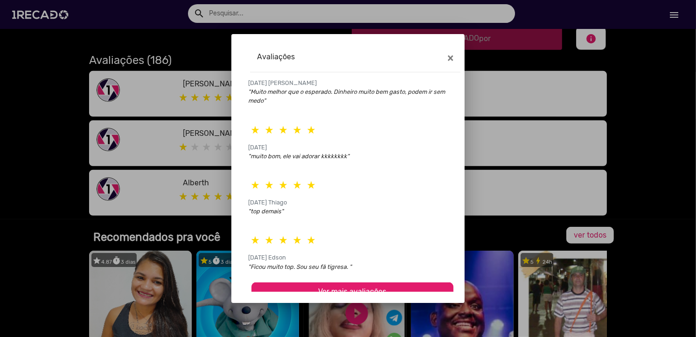
scroll to position [1232, 0]
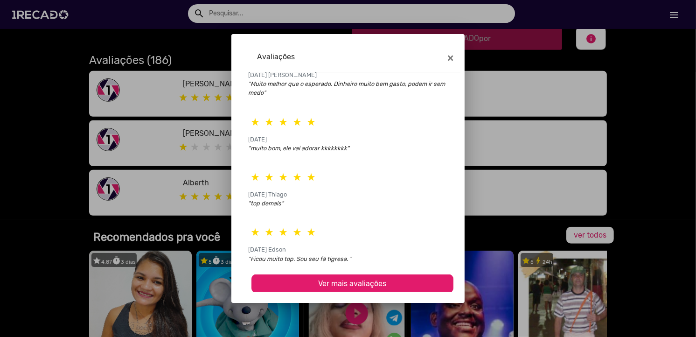
click at [320, 282] on span "Ver mais avaliações" at bounding box center [352, 283] width 68 height 9
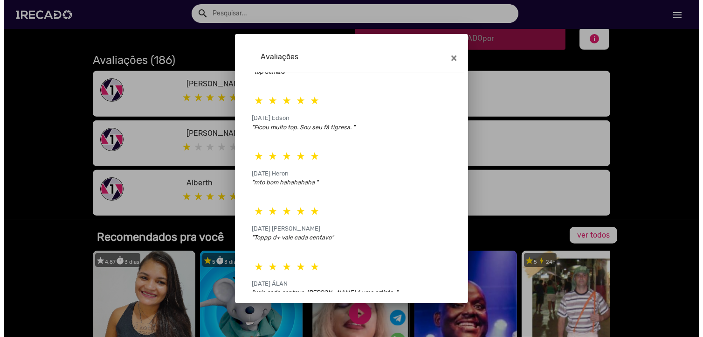
scroll to position [1387, 0]
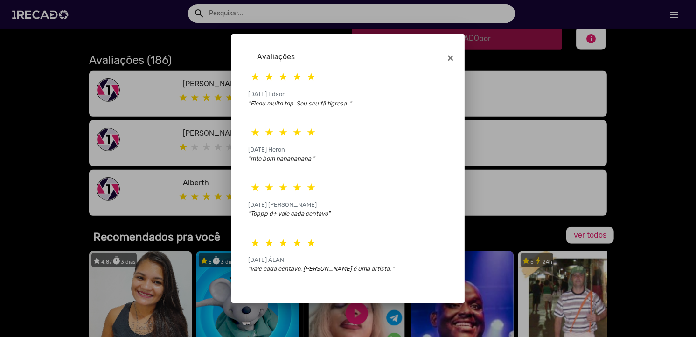
click at [652, 176] on div at bounding box center [348, 168] width 696 height 337
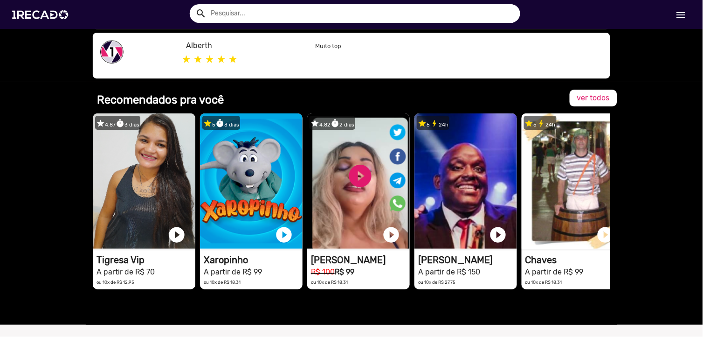
scroll to position [621, 0]
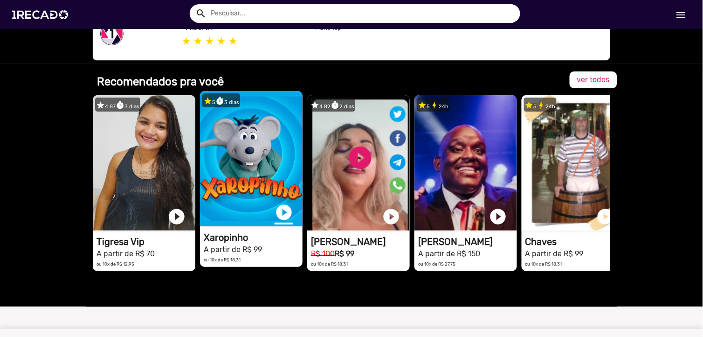
drag, startPoint x: 561, startPoint y: 214, endPoint x: 285, endPoint y: 204, distance: 276.1
click at [285, 204] on div "star 4.87 timer 3 dias 1RECADO vídeos dedicados para fãs e empresas play_circle…" at bounding box center [351, 182] width 517 height 185
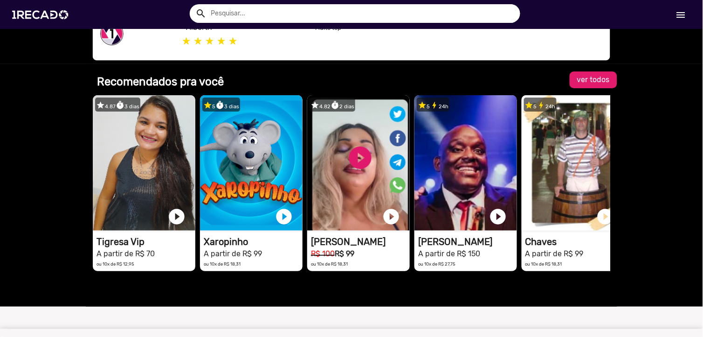
click at [592, 77] on span "ver todos" at bounding box center [593, 79] width 33 height 9
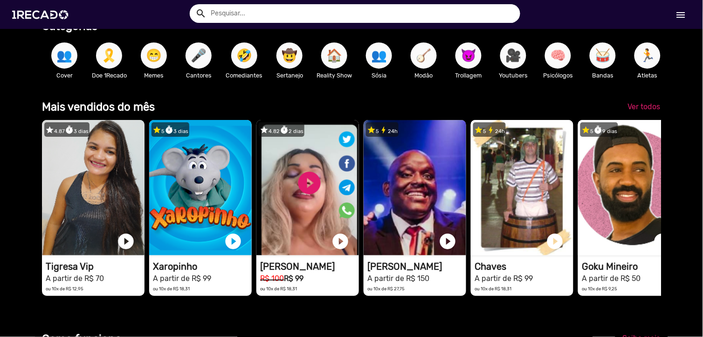
scroll to position [207, 0]
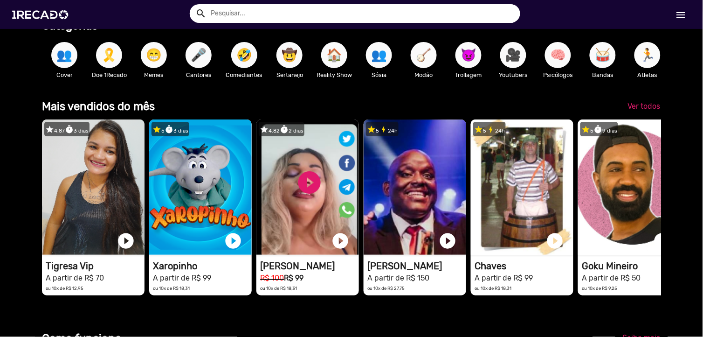
drag, startPoint x: 641, startPoint y: 137, endPoint x: 394, endPoint y: 118, distance: 247.7
click at [394, 118] on div "Mais vendidos do mês Ver todos star 4.87 timer 3 dias 1RECADO vídeos dedicados …" at bounding box center [351, 202] width 619 height 209
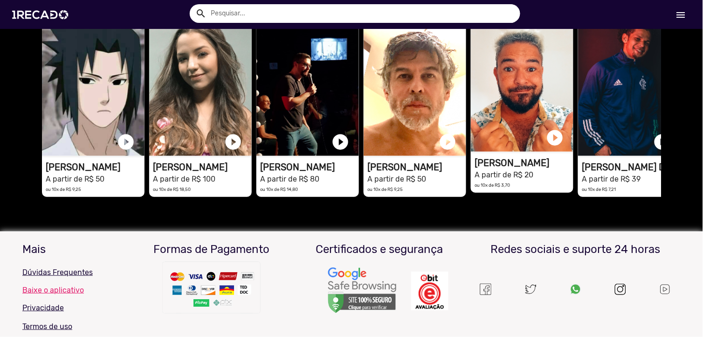
scroll to position [2183, 0]
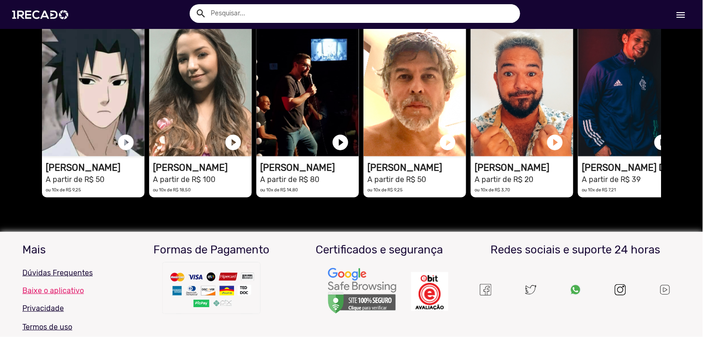
click at [641, 12] on span "Ver todos" at bounding box center [644, 7] width 33 height 9
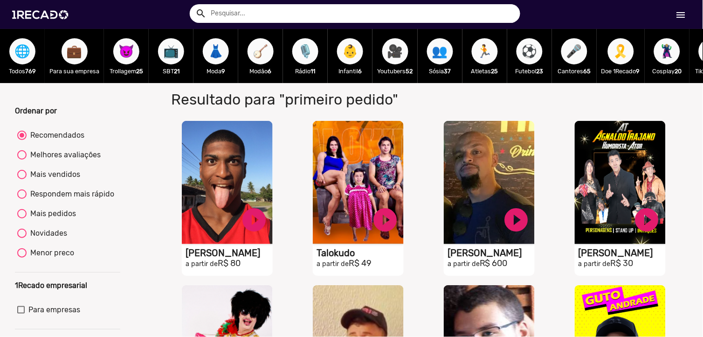
click at [28, 52] on span "🌐" at bounding box center [22, 51] width 16 height 26
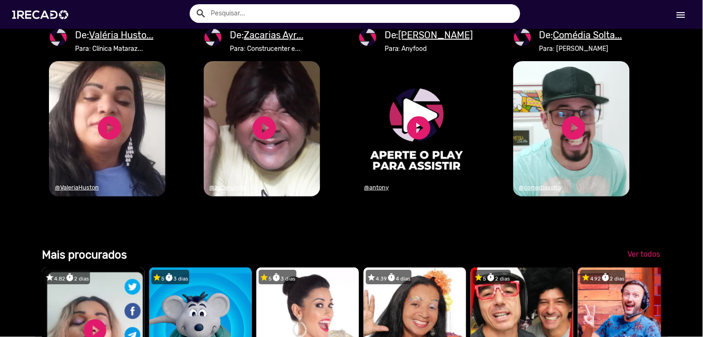
scroll to position [0, 2087]
click at [117, 142] on link "play_circle_filled" at bounding box center [110, 128] width 28 height 28
click at [392, 281] on div "Categorias 🌐 Todos 769 💼 Para sua empresa 👥 Cover 23 ⚽ Futebol 23 👗 Moda 9 👩‍💼 …" at bounding box center [351, 321] width 633 height 2173
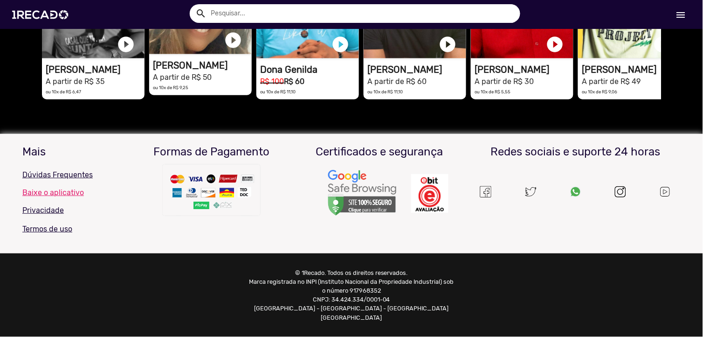
scroll to position [2348, 0]
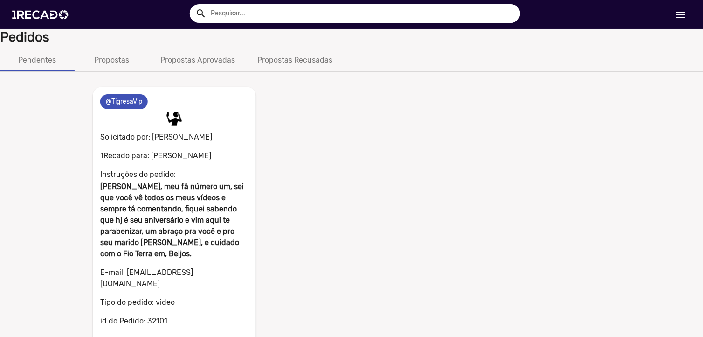
scroll to position [75, 0]
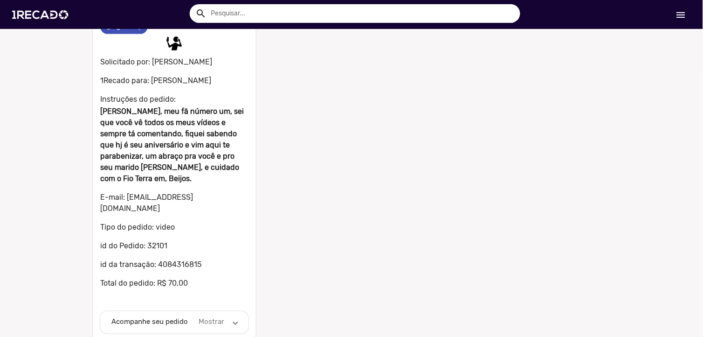
click at [234, 311] on mat-expansion-panel-header "Acompanhe seu pedido Mostrar" at bounding box center [174, 322] width 148 height 22
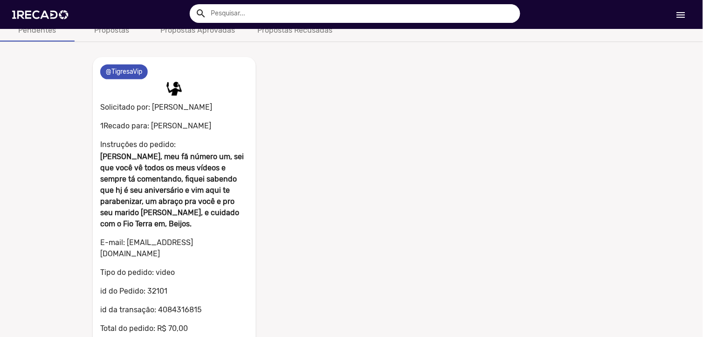
scroll to position [0, 0]
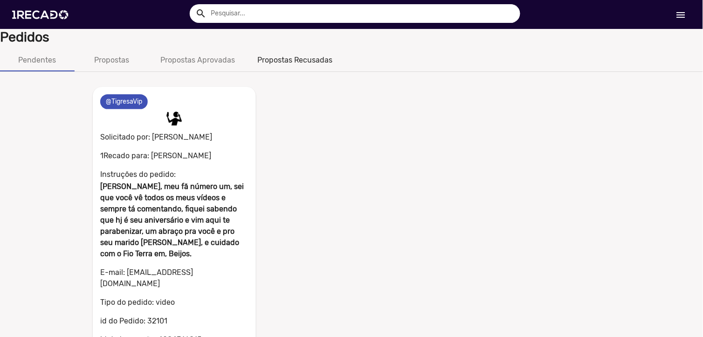
click at [273, 60] on div "Propostas Recusadas" at bounding box center [294, 60] width 75 height 11
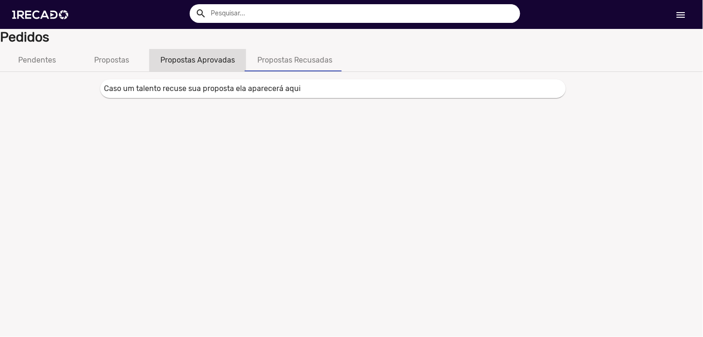
click at [210, 62] on div "Propostas Aprovadas" at bounding box center [197, 60] width 75 height 11
click at [123, 62] on div "Propostas" at bounding box center [112, 60] width 35 height 11
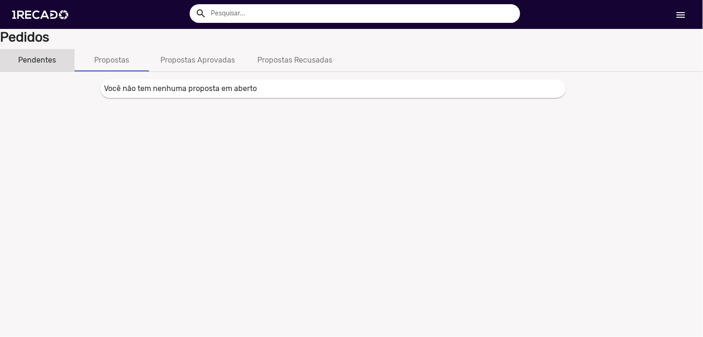
click at [19, 55] on div "Pendentes" at bounding box center [38, 60] width 38 height 11
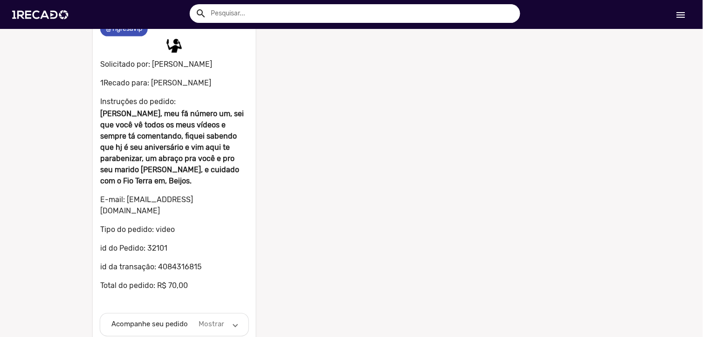
scroll to position [75, 0]
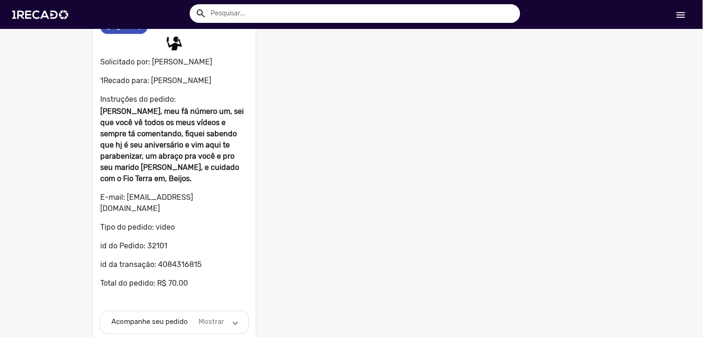
drag, startPoint x: 220, startPoint y: 310, endPoint x: 219, endPoint y: 283, distance: 27.1
click at [220, 317] on mat-panel-description "Mostrar" at bounding box center [211, 322] width 29 height 11
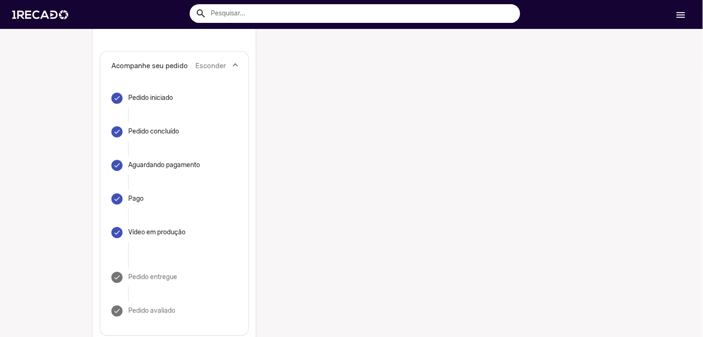
scroll to position [336, 0]
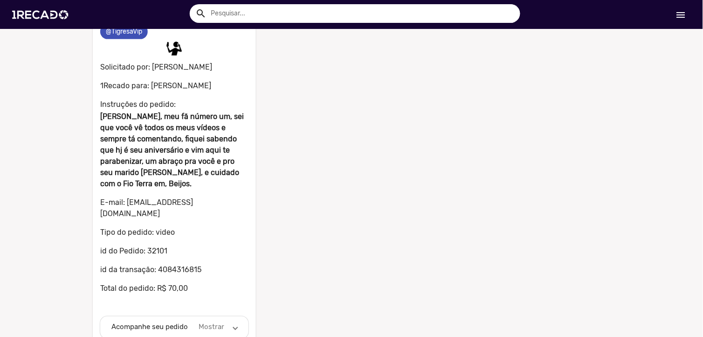
scroll to position [75, 0]
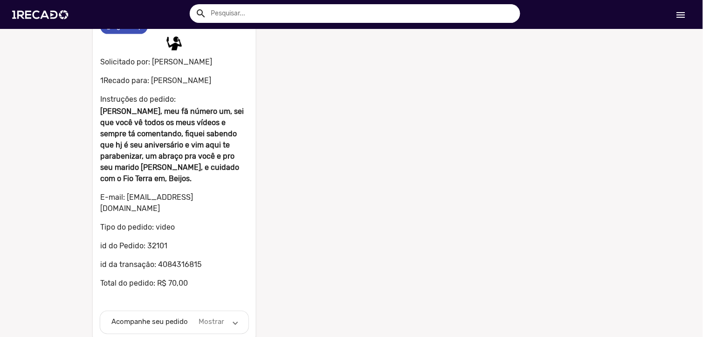
click at [212, 317] on mat-expansion-panel-header "Acompanhe seu pedido Mostrar" at bounding box center [174, 322] width 148 height 22
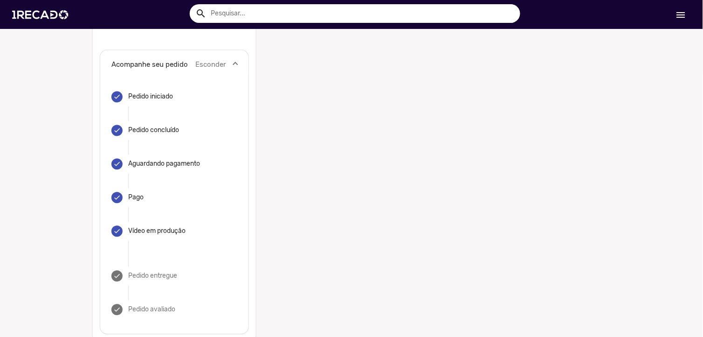
scroll to position [336, 0]
